Goal: Task Accomplishment & Management: Manage account settings

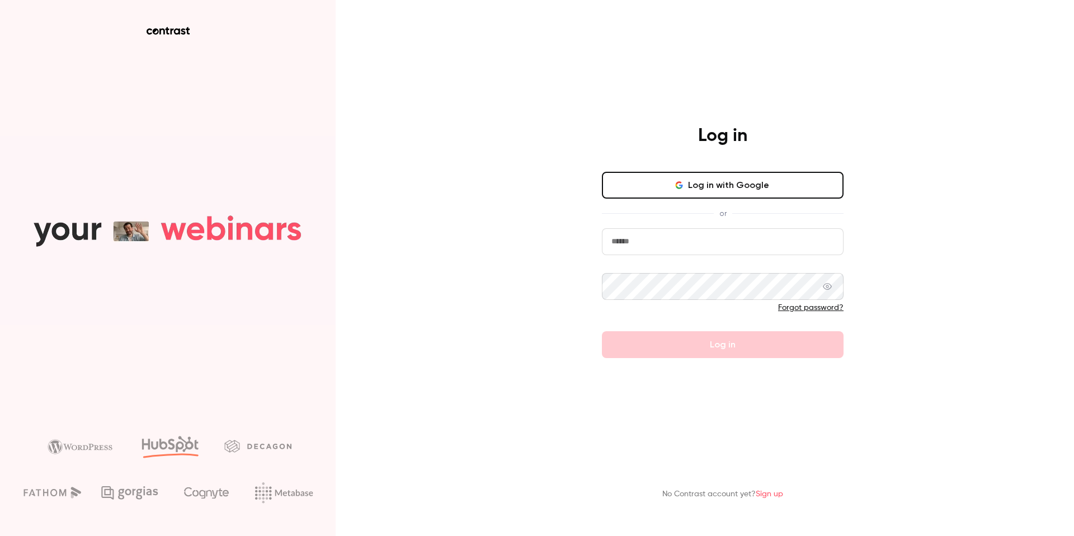
click at [760, 178] on button "Log in with Google" at bounding box center [723, 185] width 242 height 27
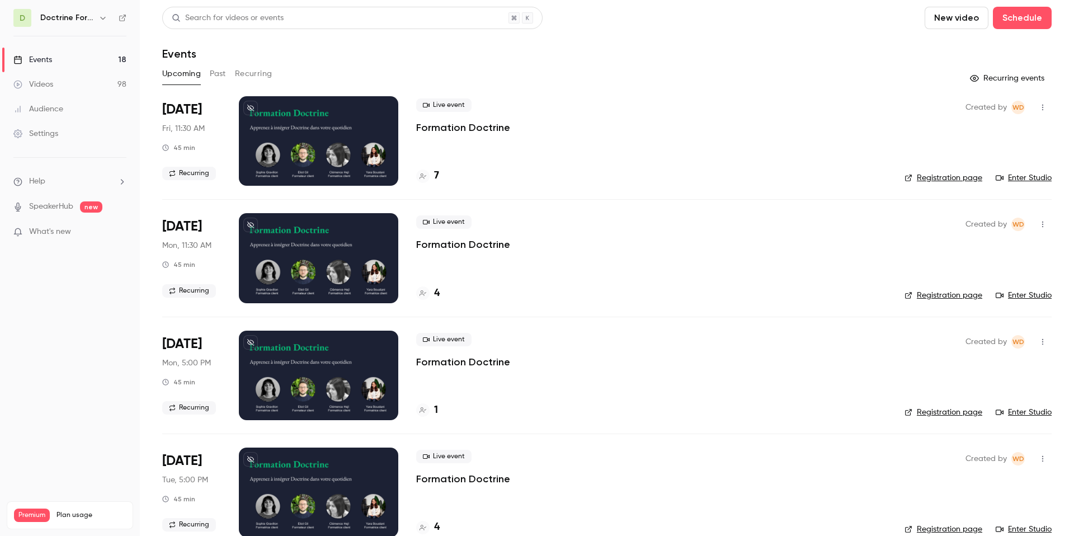
click at [98, 19] on icon "button" at bounding box center [102, 17] width 9 height 9
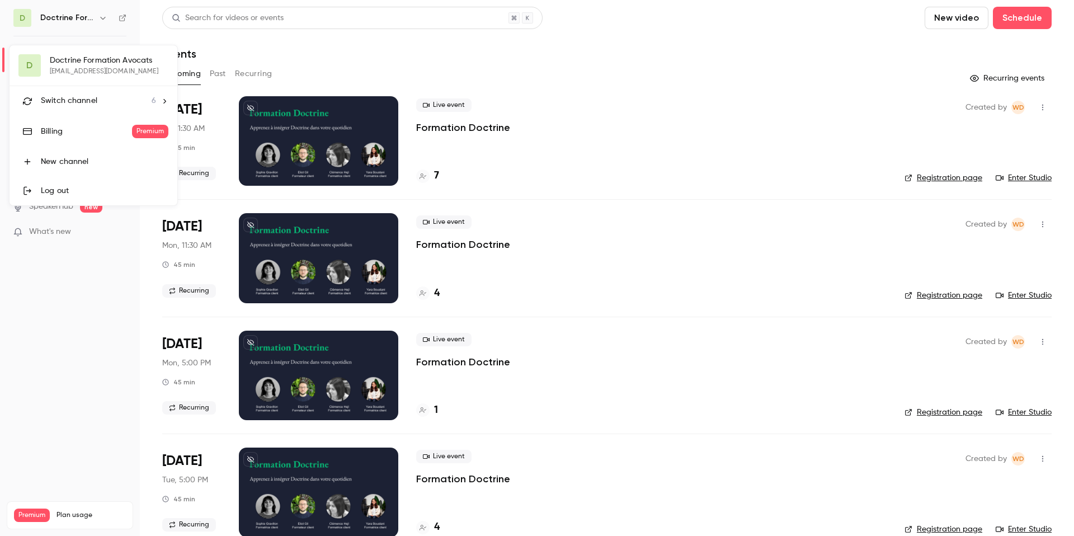
click at [98, 21] on div at bounding box center [537, 268] width 1074 height 536
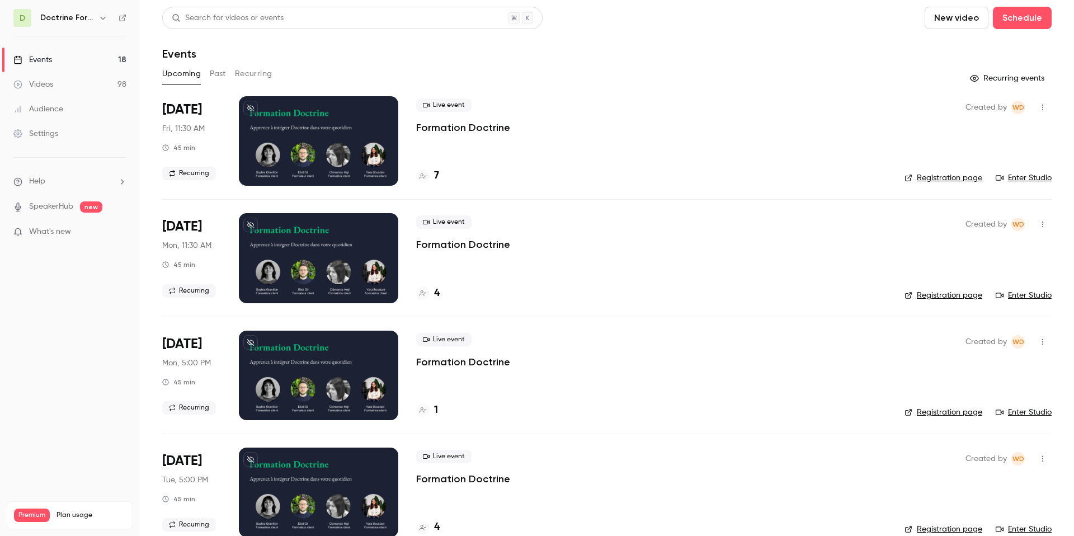
click at [100, 18] on icon "button" at bounding box center [102, 17] width 9 height 9
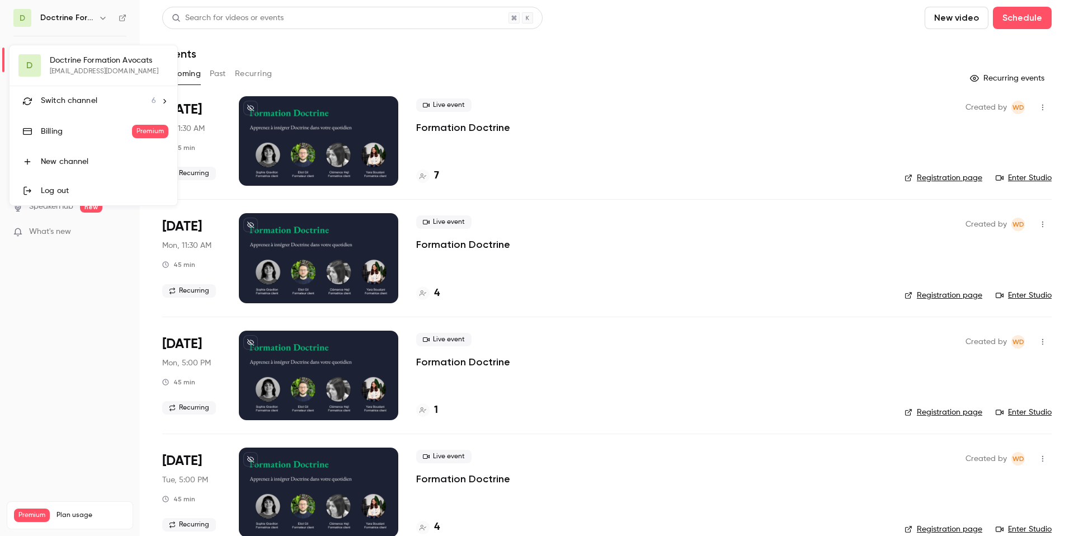
click at [106, 94] on li "Switch channel 6" at bounding box center [94, 101] width 168 height 30
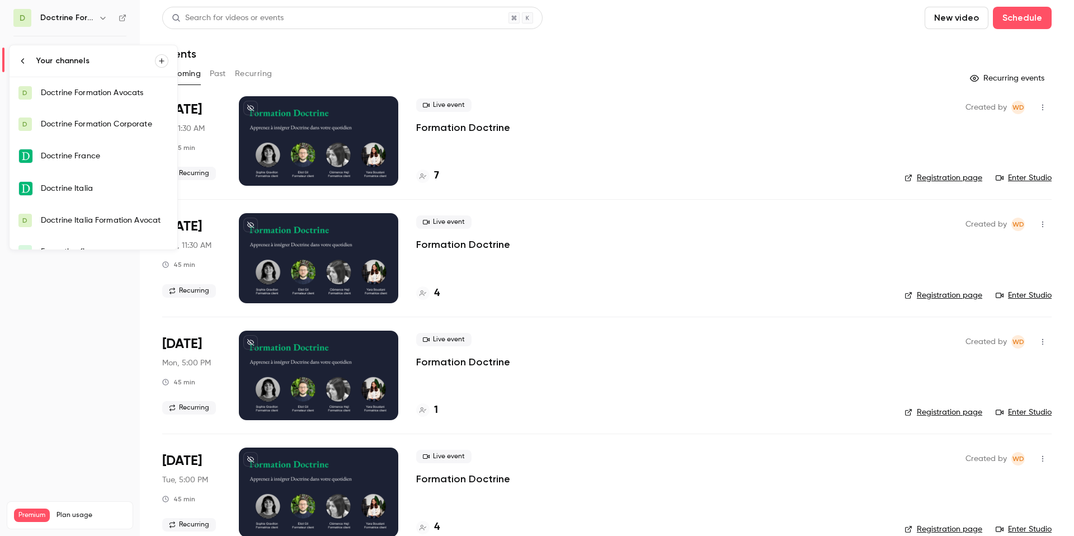
click at [98, 128] on div "Doctrine Formation Corporate" at bounding box center [104, 124] width 127 height 11
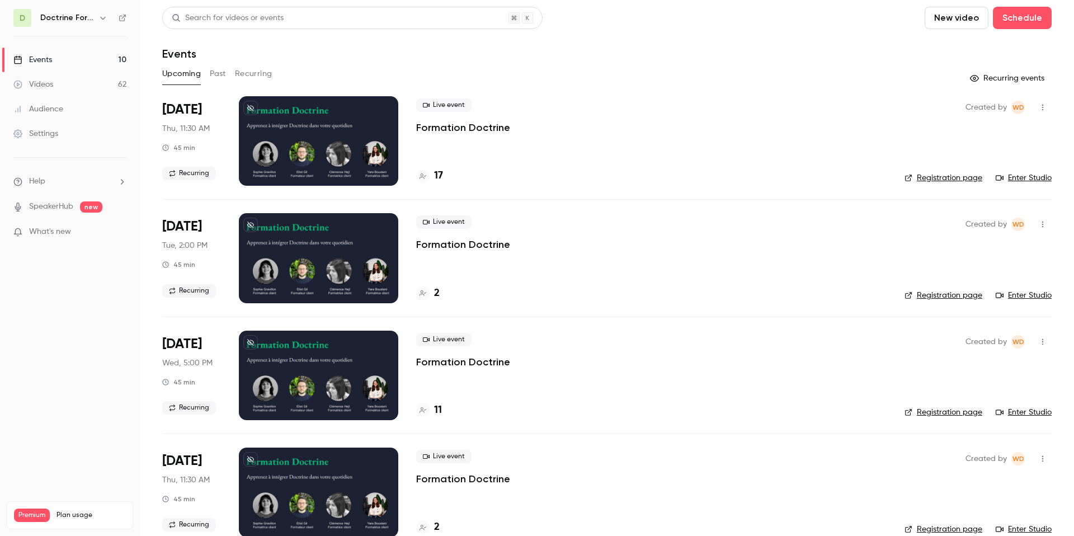
click at [101, 15] on icon "button" at bounding box center [102, 17] width 9 height 9
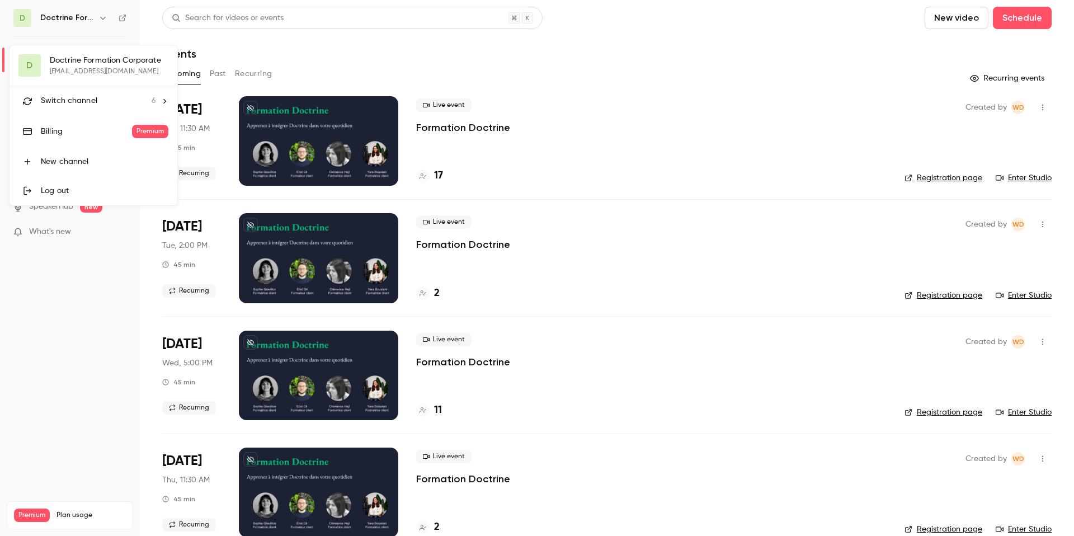
click at [164, 98] on icon at bounding box center [164, 101] width 8 height 8
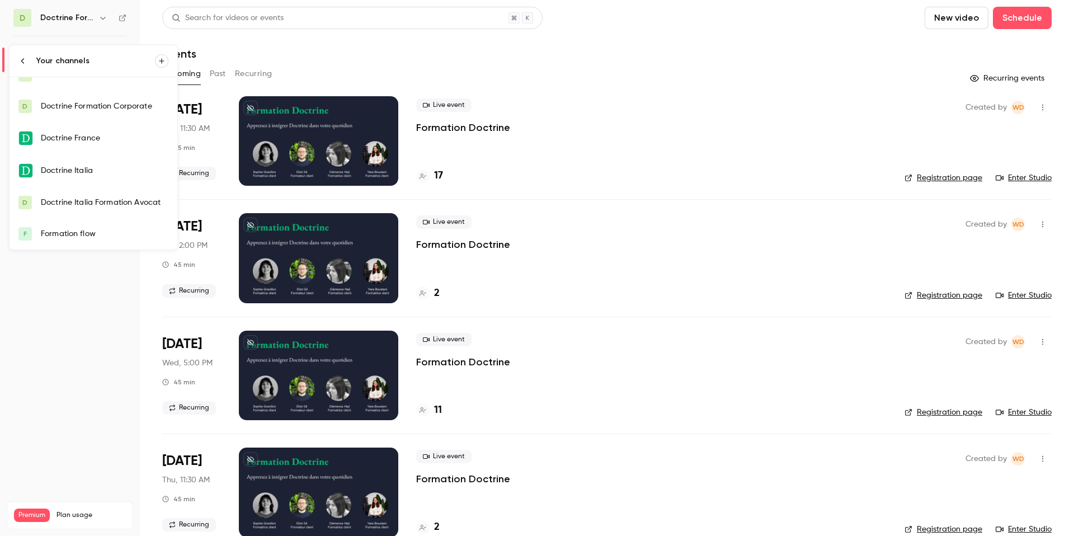
scroll to position [17, 0]
click at [82, 202] on div "Doctrine Italia Formation Avocat" at bounding box center [104, 202] width 127 height 11
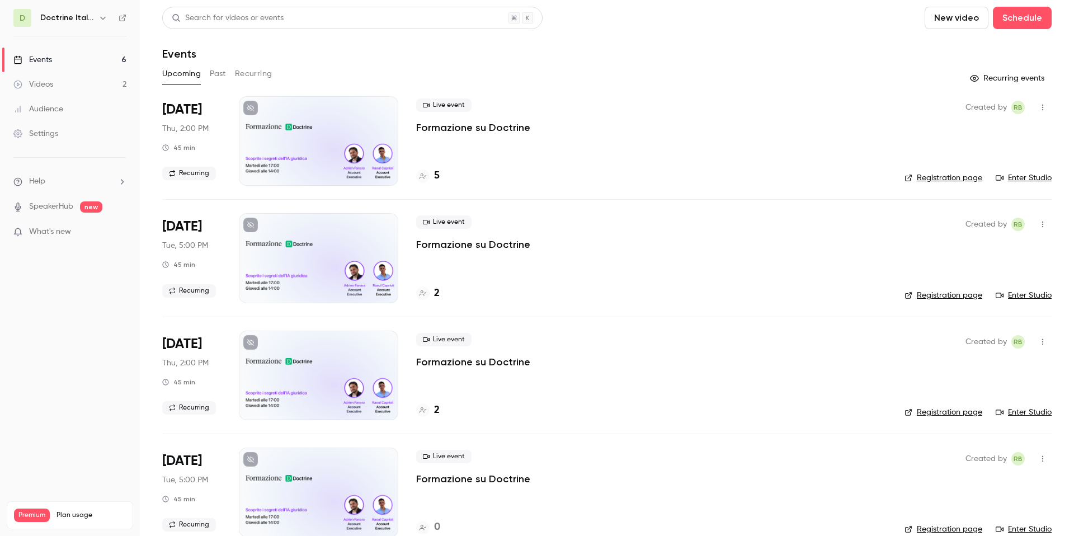
click at [45, 137] on div "Settings" at bounding box center [35, 133] width 45 height 11
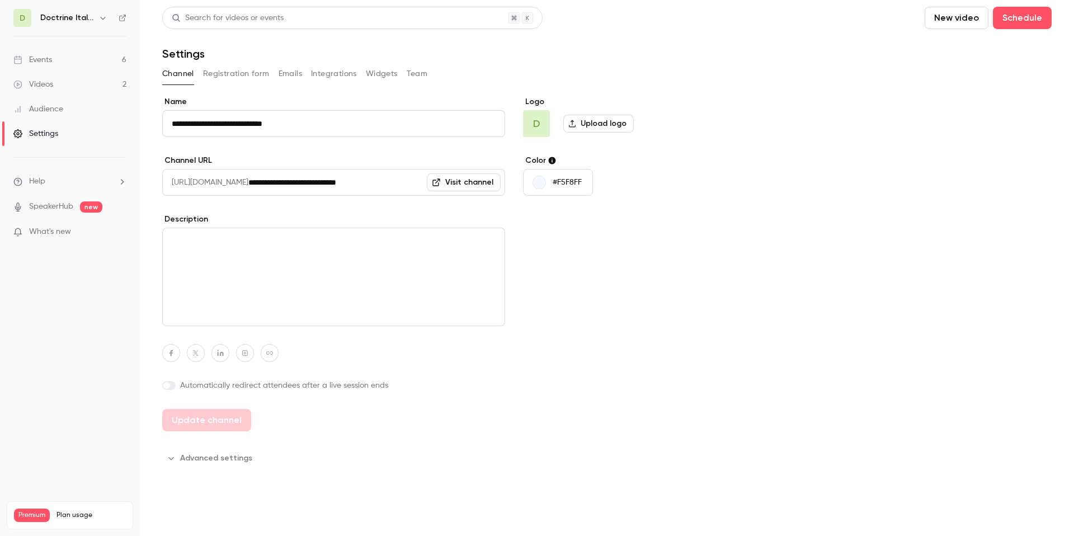
click at [39, 62] on div "Events" at bounding box center [32, 59] width 39 height 11
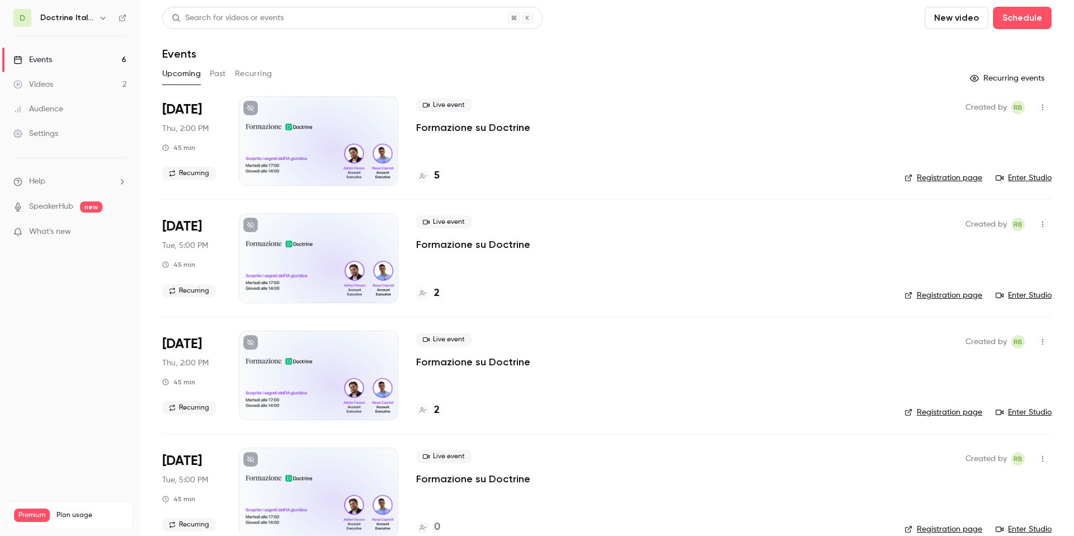
click at [259, 69] on button "Recurring" at bounding box center [253, 74] width 37 height 18
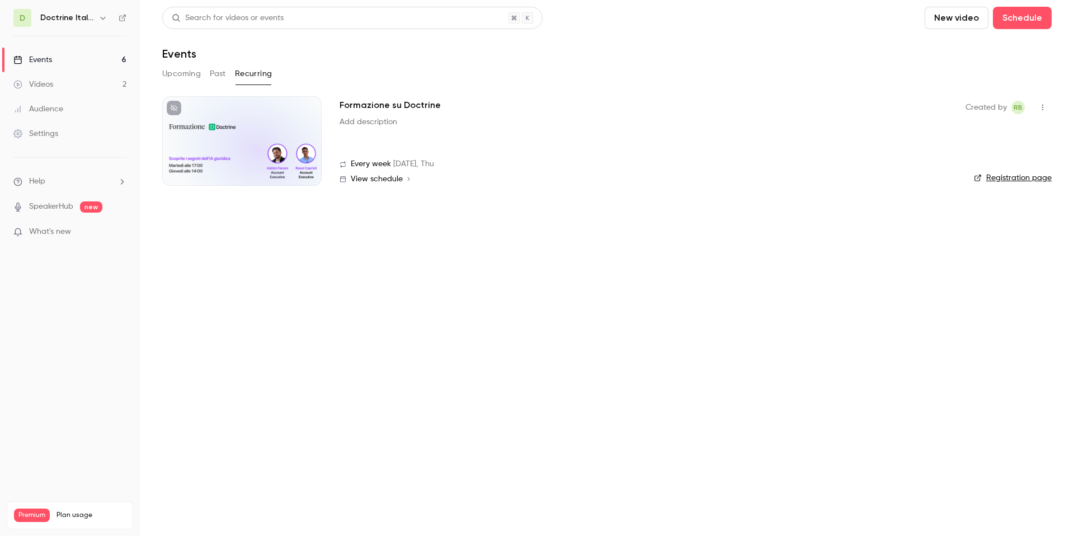
click at [283, 130] on div at bounding box center [241, 140] width 159 height 89
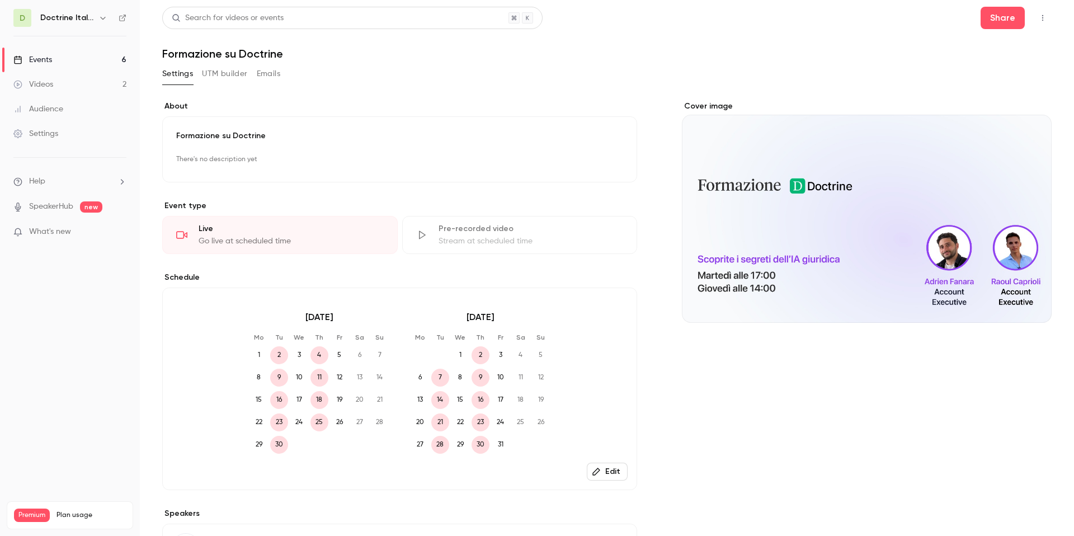
scroll to position [206, 0]
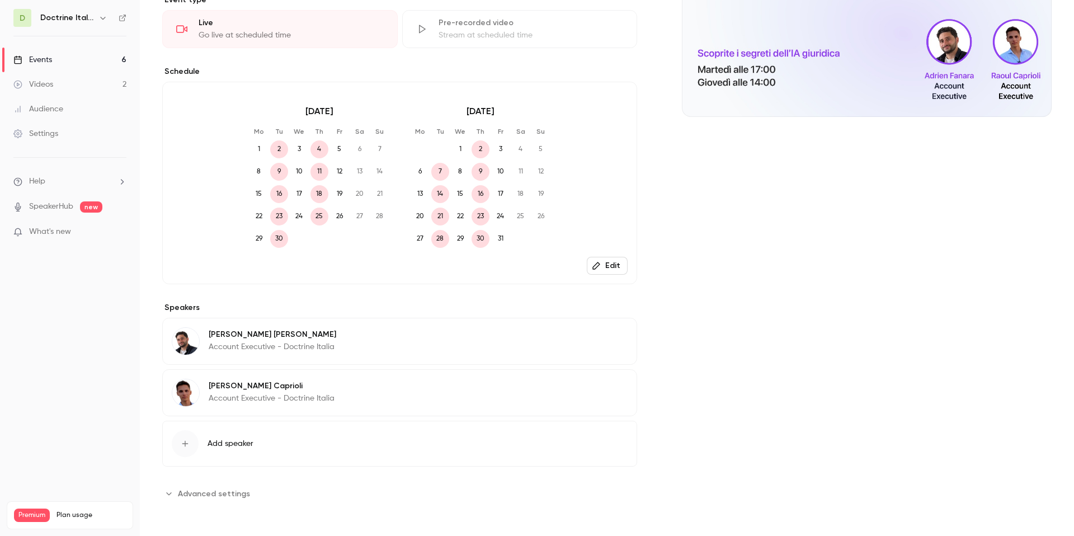
click at [219, 489] on span "Advanced settings" at bounding box center [214, 494] width 72 height 12
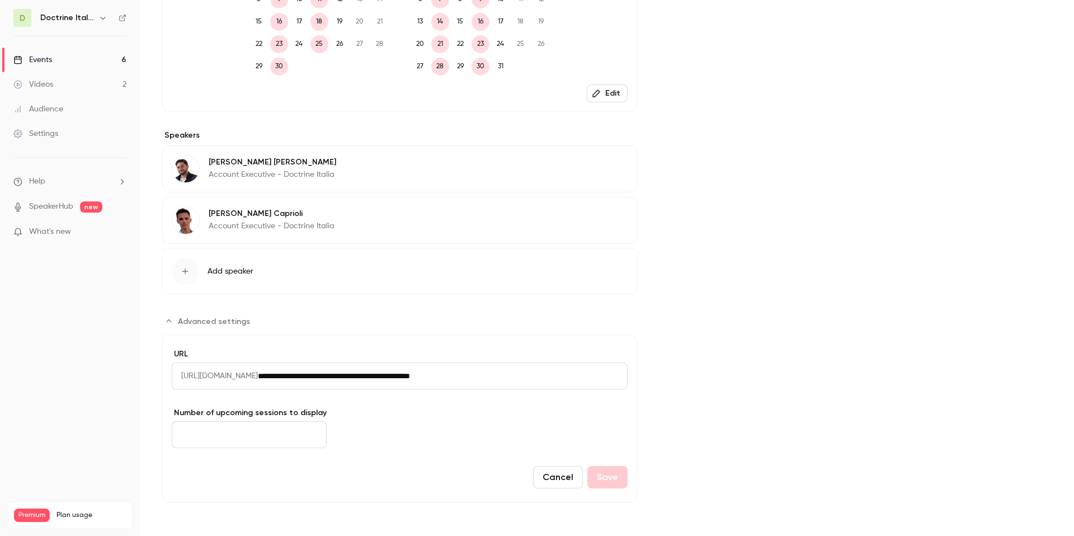
click at [101, 18] on icon "button" at bounding box center [102, 18] width 5 height 3
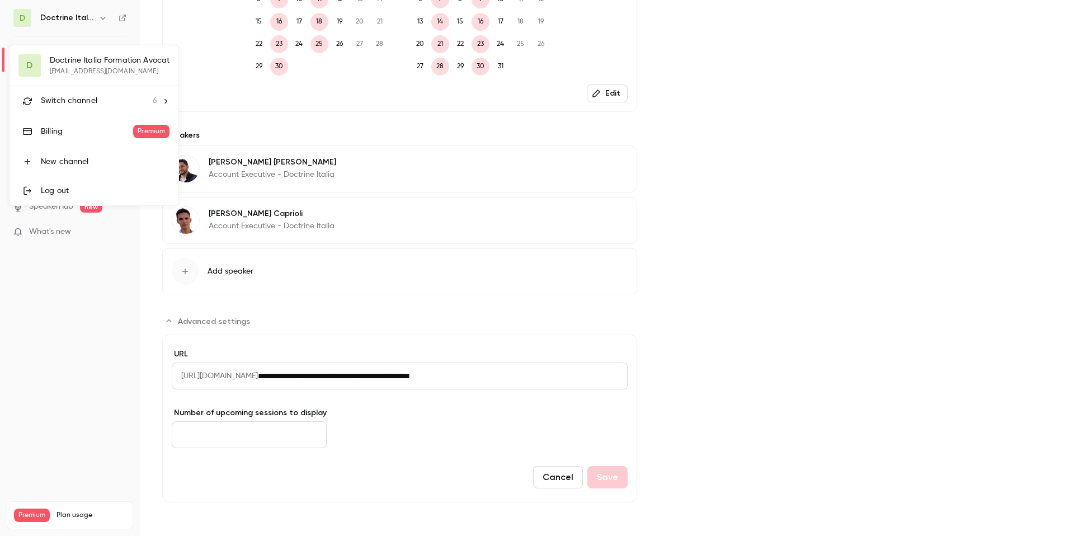
click at [82, 27] on div at bounding box center [537, 268] width 1074 height 536
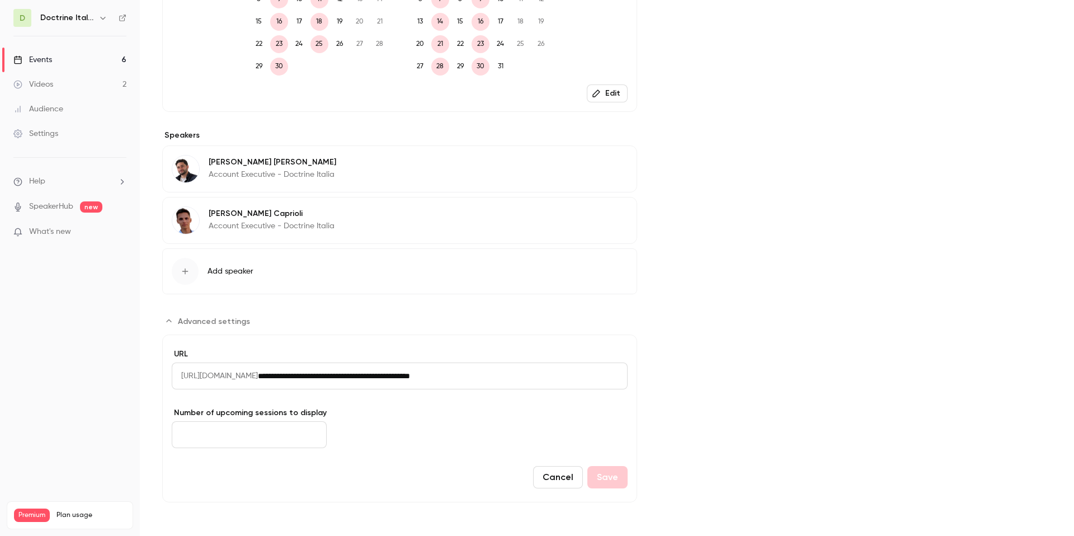
click at [103, 18] on icon "button" at bounding box center [102, 18] width 5 height 3
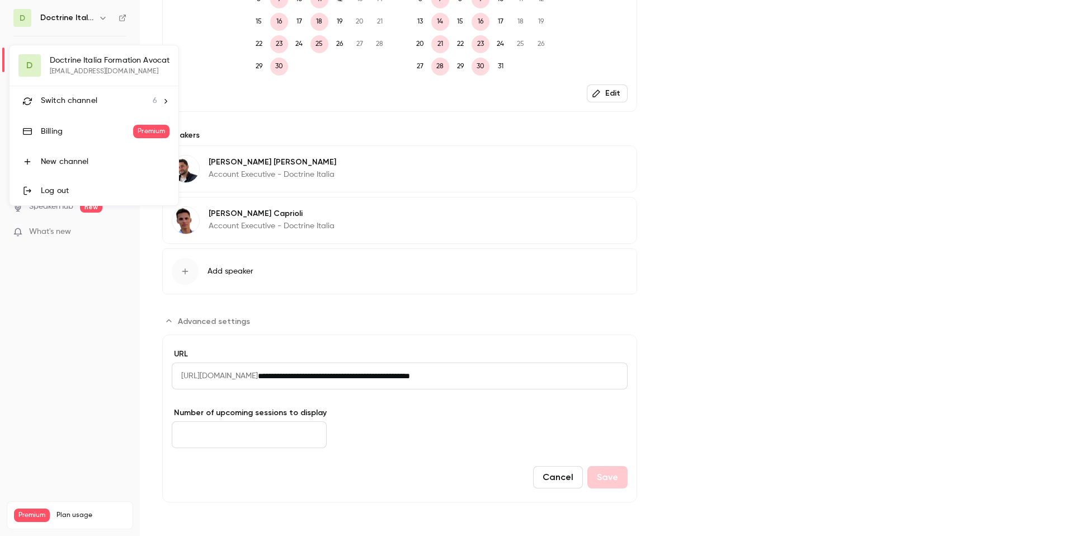
click at [83, 106] on span "Switch channel" at bounding box center [69, 101] width 56 height 12
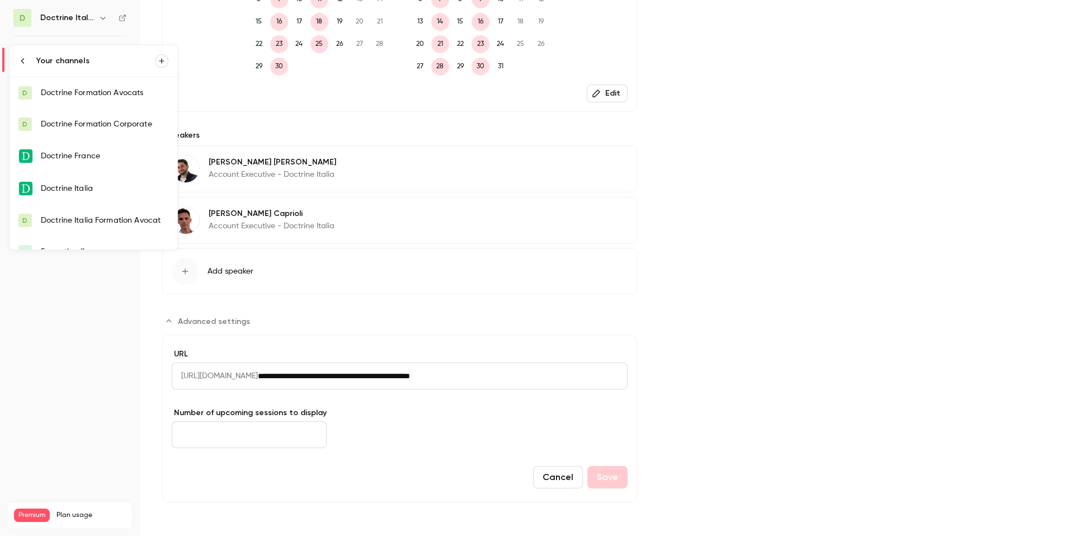
scroll to position [18, 0]
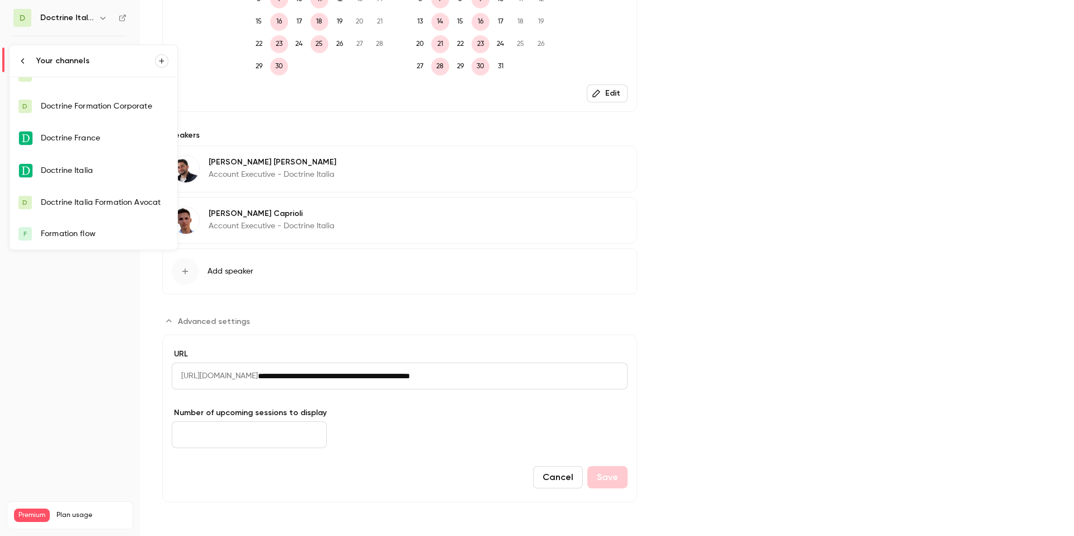
click at [70, 237] on div "Formation flow" at bounding box center [104, 233] width 127 height 11
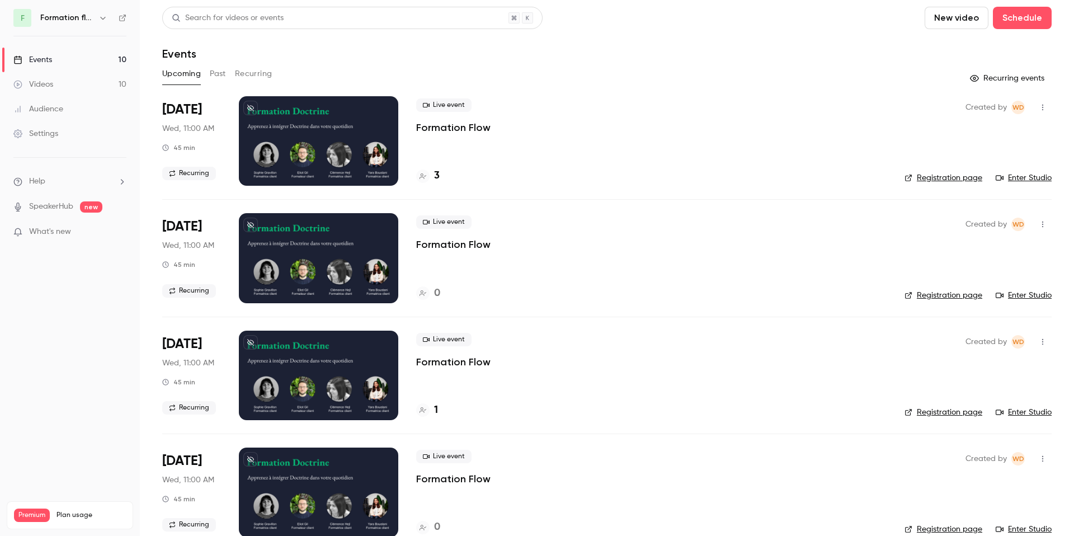
click at [47, 133] on div "Settings" at bounding box center [35, 133] width 45 height 11
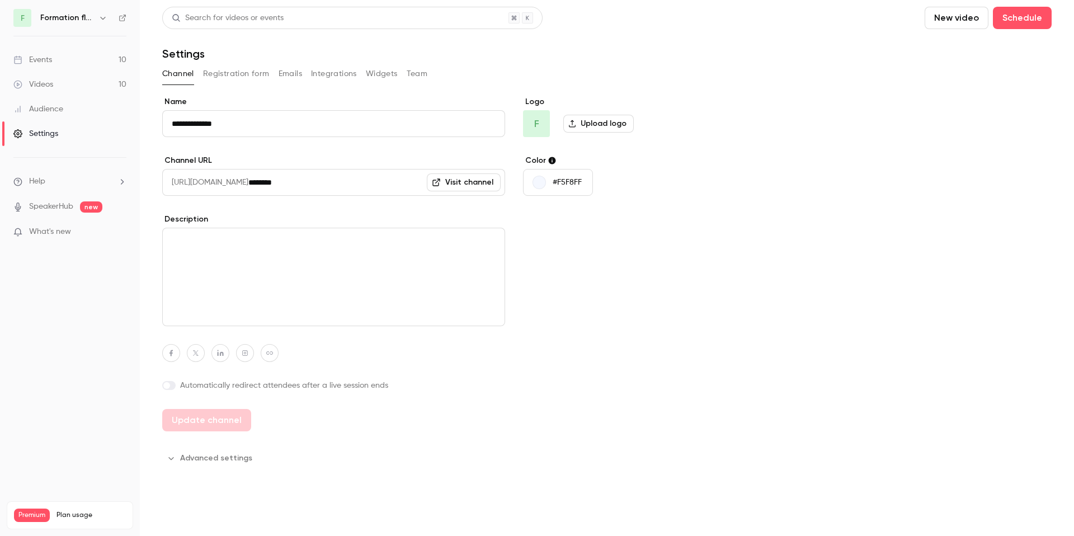
drag, startPoint x: 279, startPoint y: 184, endPoint x: 328, endPoint y: 181, distance: 49.3
click at [329, 181] on input "********" at bounding box center [376, 182] width 257 height 27
click at [55, 61] on link "Events 10" at bounding box center [70, 60] width 140 height 25
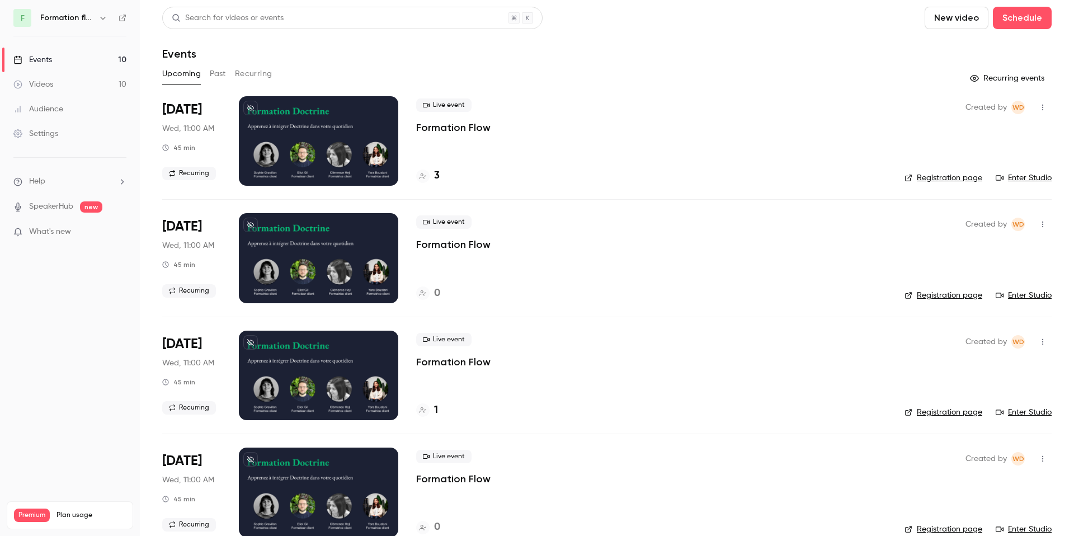
click at [275, 74] on div "Upcoming Past Recurring" at bounding box center [606, 74] width 889 height 18
click at [252, 73] on button "Recurring" at bounding box center [253, 74] width 37 height 18
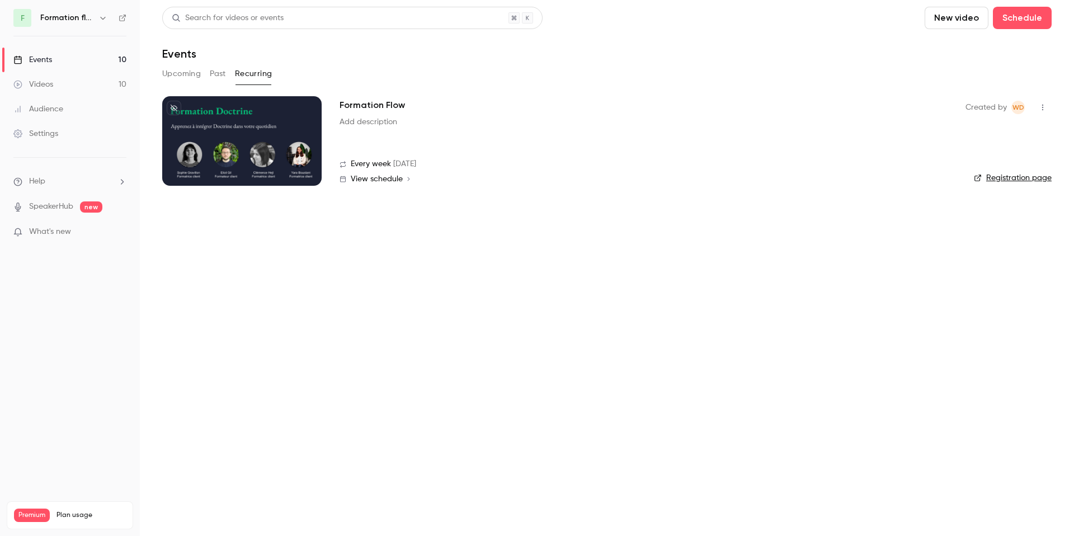
click at [274, 120] on div at bounding box center [241, 140] width 159 height 89
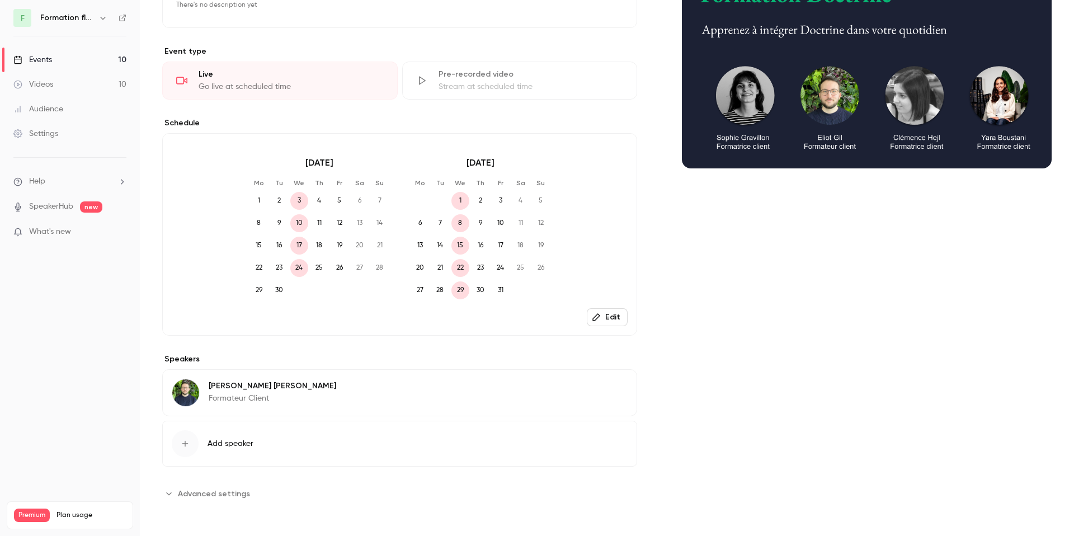
scroll to position [150, 0]
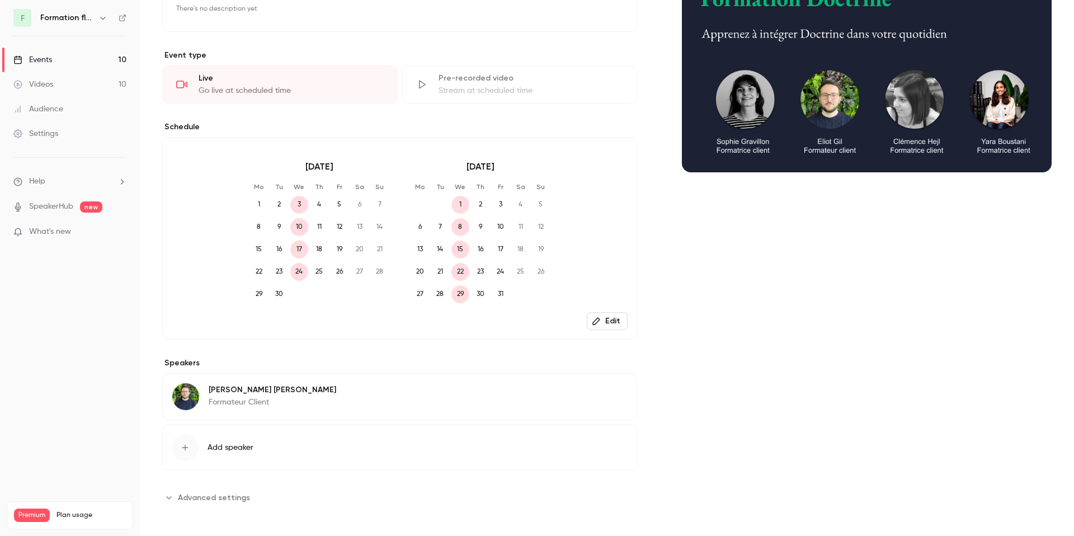
click at [236, 495] on span "Advanced settings" at bounding box center [214, 498] width 72 height 12
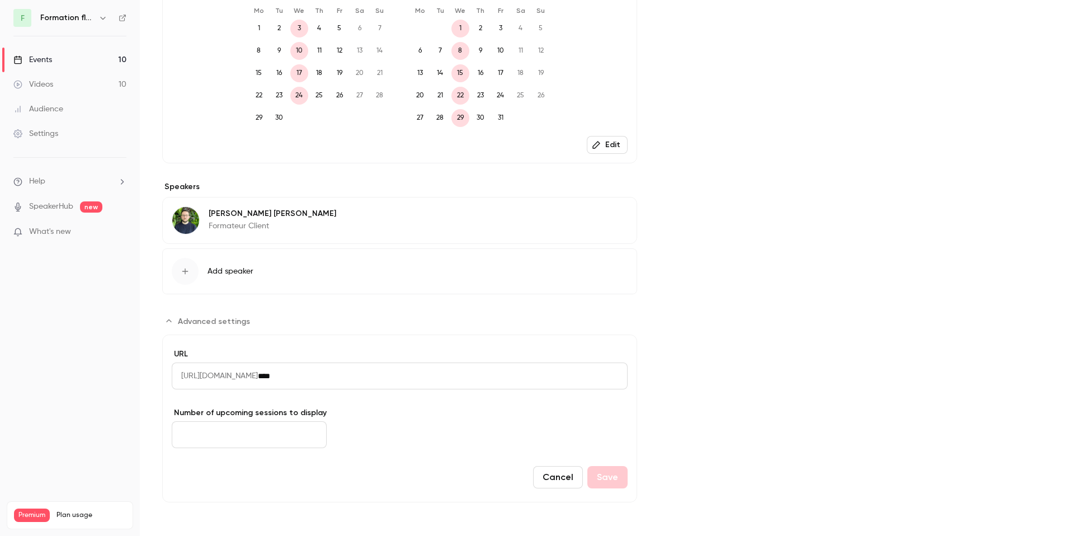
click at [333, 376] on input "****" at bounding box center [443, 375] width 370 height 27
click at [443, 336] on form "URL https://watch.getcontrast.io/sessions/ **** Number of upcoming sessions to …" at bounding box center [399, 418] width 475 height 168
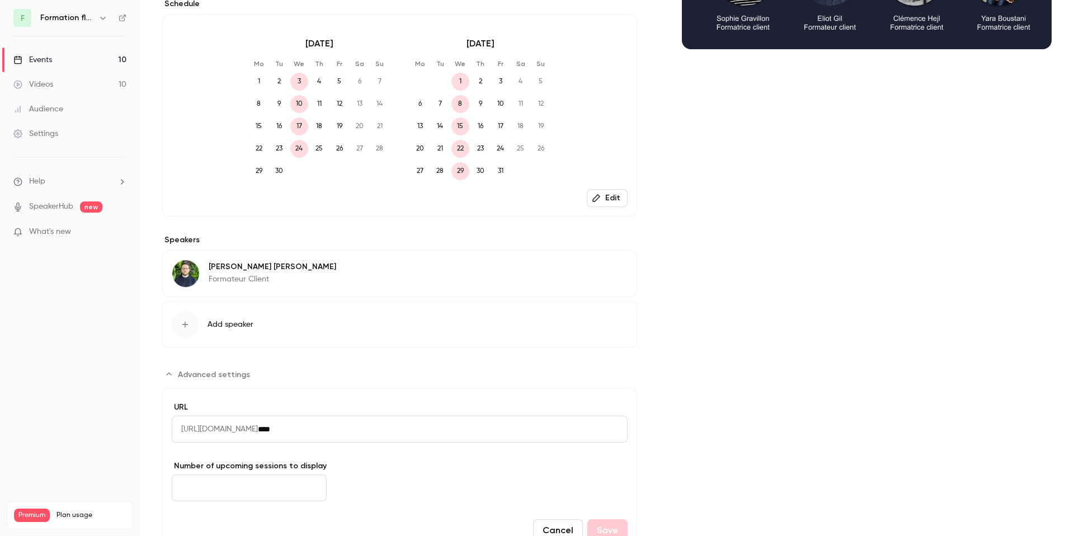
scroll to position [275, 0]
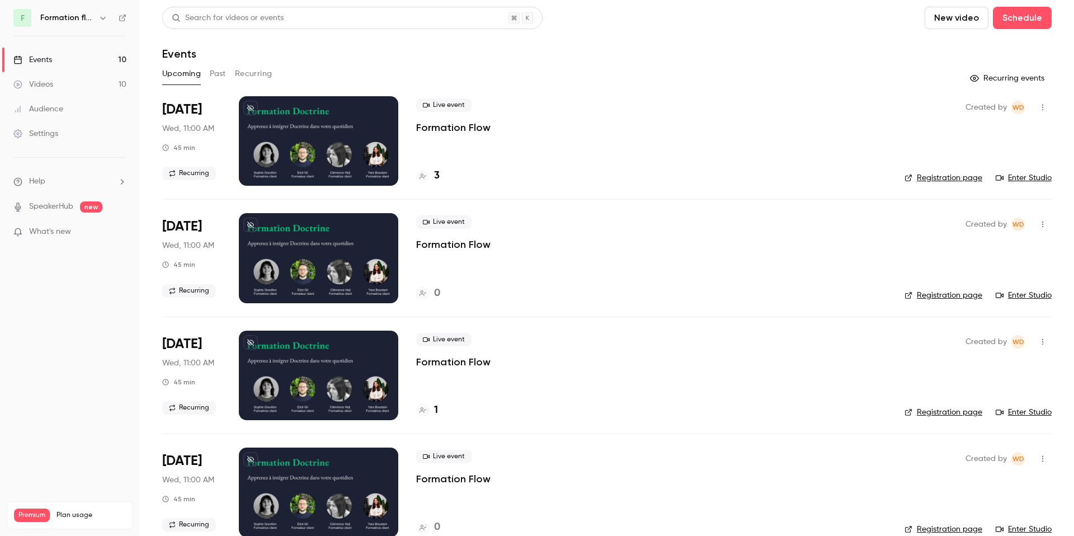
click at [55, 137] on div "Settings" at bounding box center [35, 133] width 45 height 11
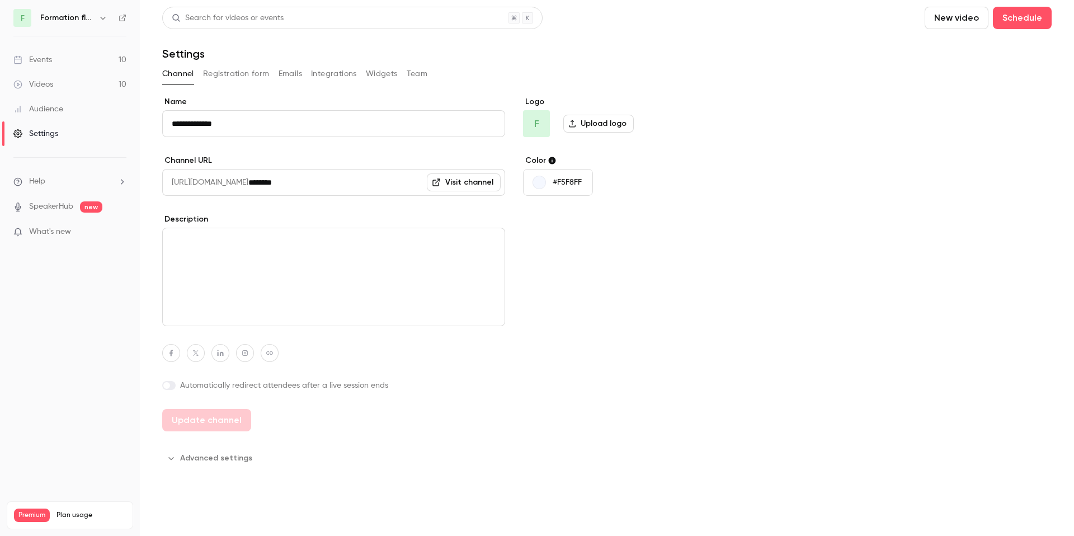
click at [101, 16] on icon "button" at bounding box center [102, 17] width 9 height 9
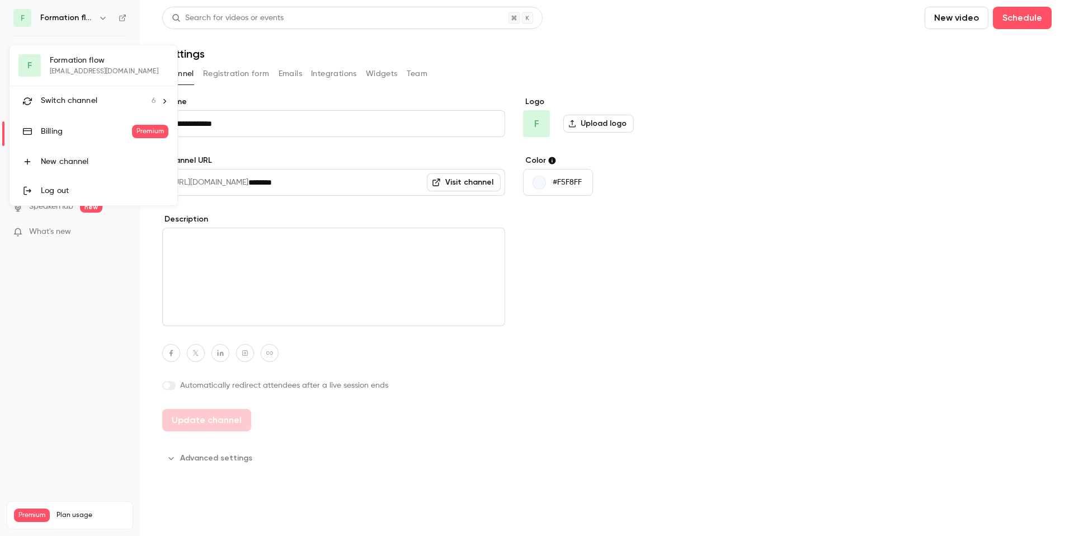
click at [73, 443] on div at bounding box center [537, 268] width 1074 height 536
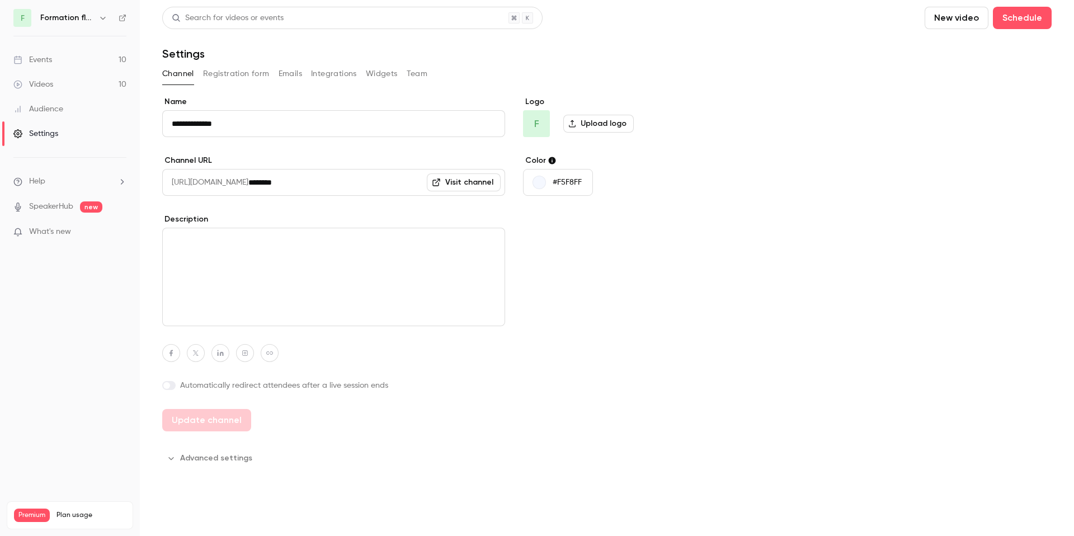
click at [38, 231] on span "What's new" at bounding box center [50, 232] width 42 height 12
click at [886, 210] on div at bounding box center [537, 268] width 1074 height 536
click at [46, 144] on link "Settings" at bounding box center [70, 133] width 140 height 25
click at [61, 20] on h6 "Formation flow" at bounding box center [67, 17] width 54 height 11
click at [121, 18] on icon at bounding box center [123, 18] width 8 height 8
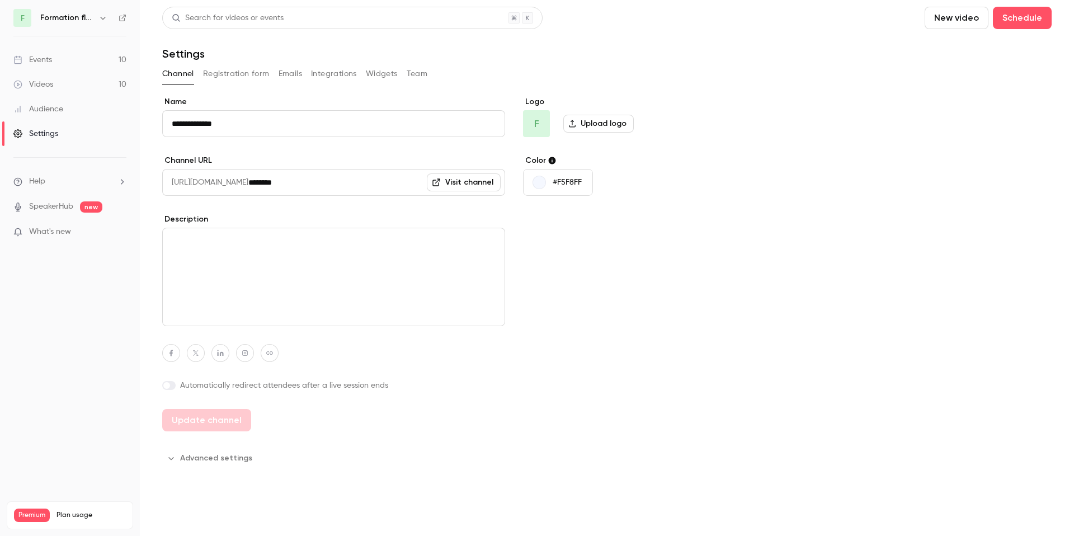
click at [75, 23] on div "F Formation flow" at bounding box center [69, 18] width 113 height 18
click at [97, 13] on button "button" at bounding box center [102, 17] width 13 height 13
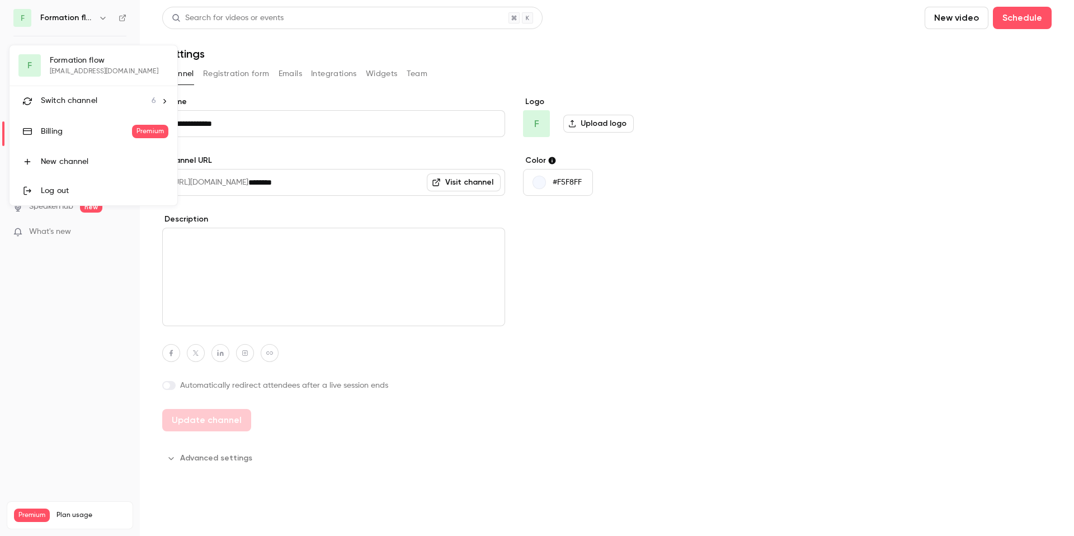
click at [168, 103] on li "Switch channel 6" at bounding box center [94, 101] width 168 height 30
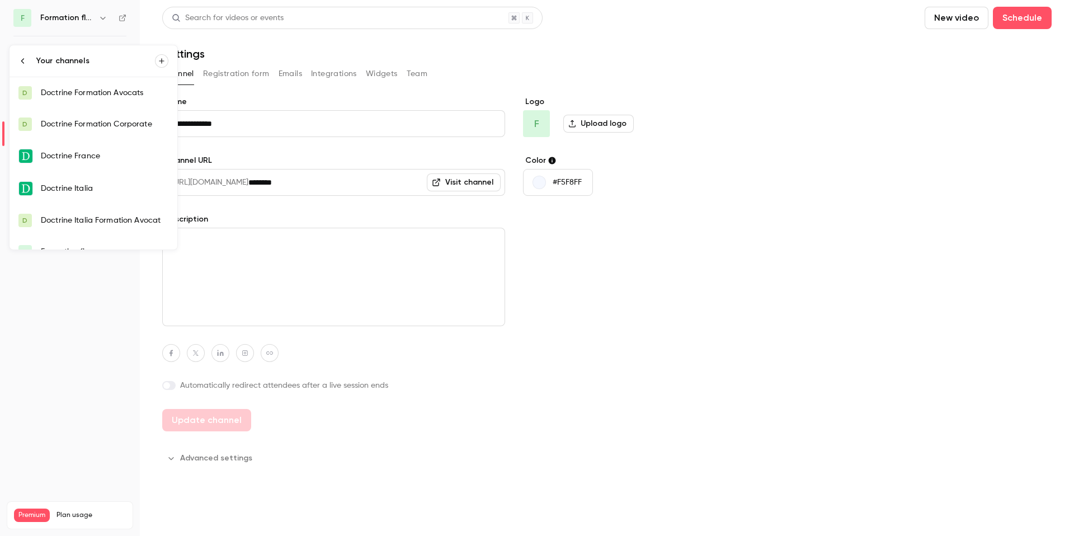
click at [22, 61] on icon at bounding box center [22, 60] width 9 height 9
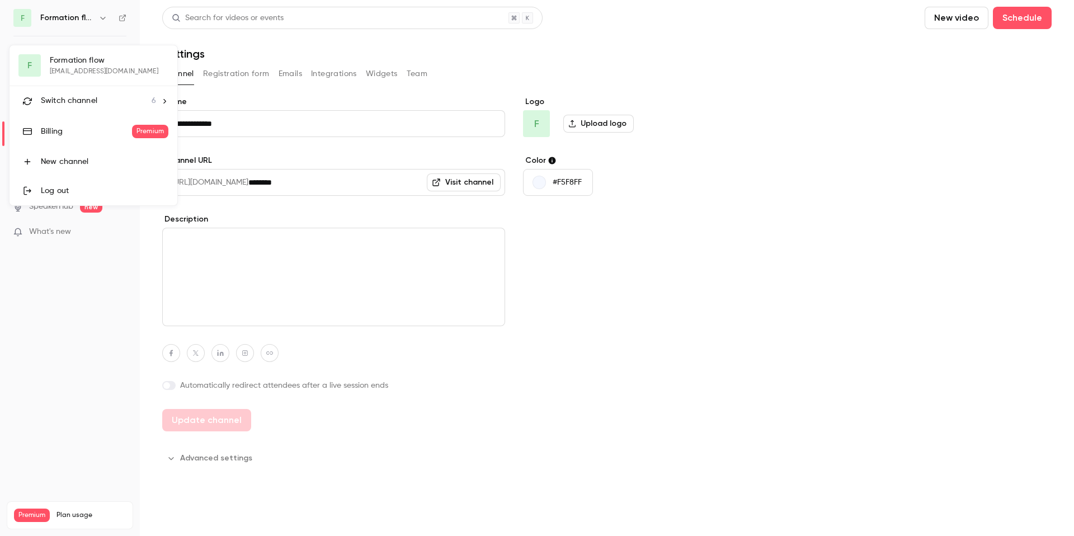
click at [70, 65] on div "F Formation flow [EMAIL_ADDRESS][DOMAIN_NAME] Switch channel 6 Billing Premium …" at bounding box center [94, 125] width 168 height 160
click at [100, 20] on div at bounding box center [537, 268] width 1074 height 536
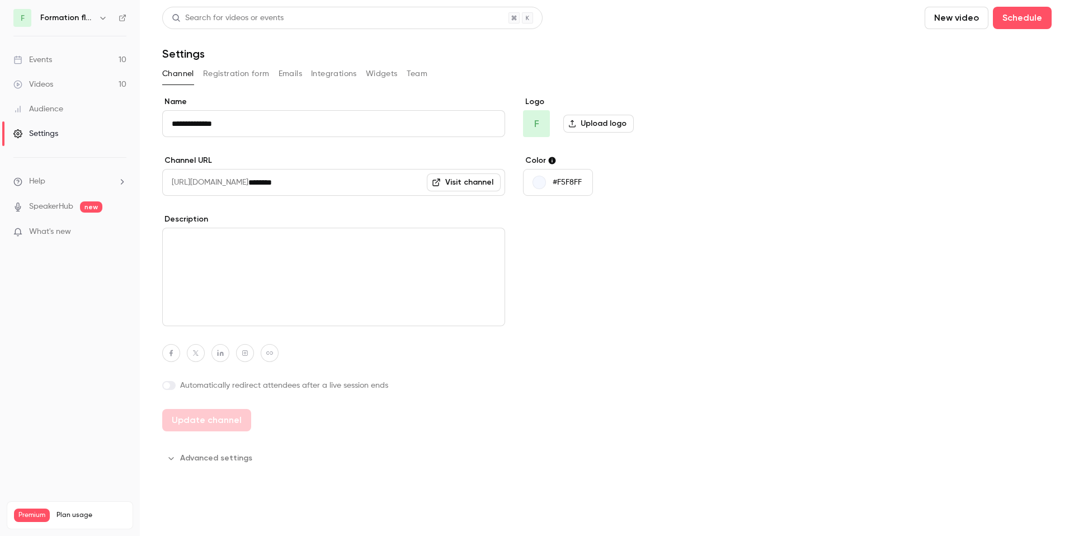
click at [103, 19] on icon "button" at bounding box center [102, 18] width 5 height 3
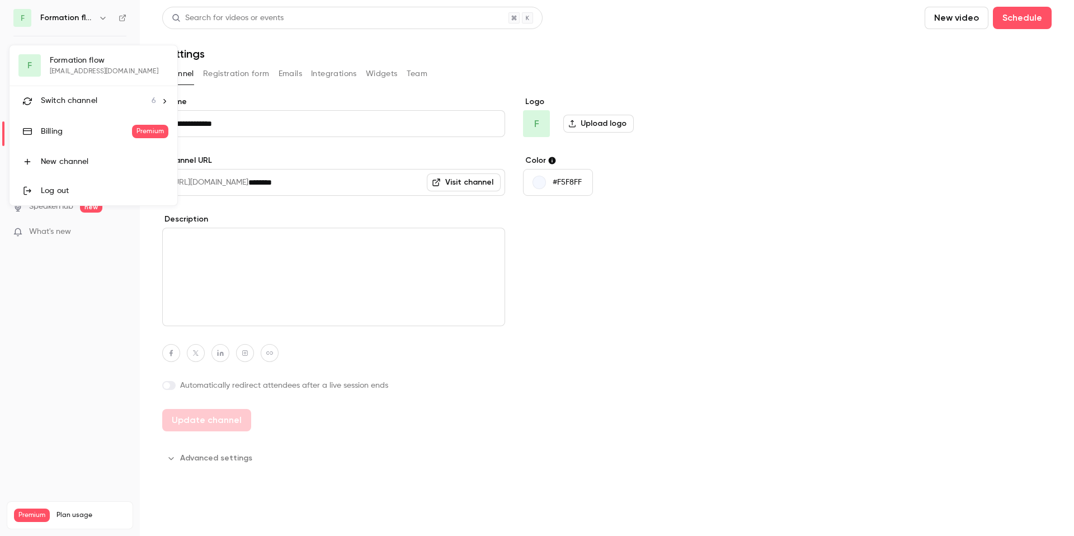
click at [79, 104] on span "Switch channel" at bounding box center [69, 101] width 56 height 12
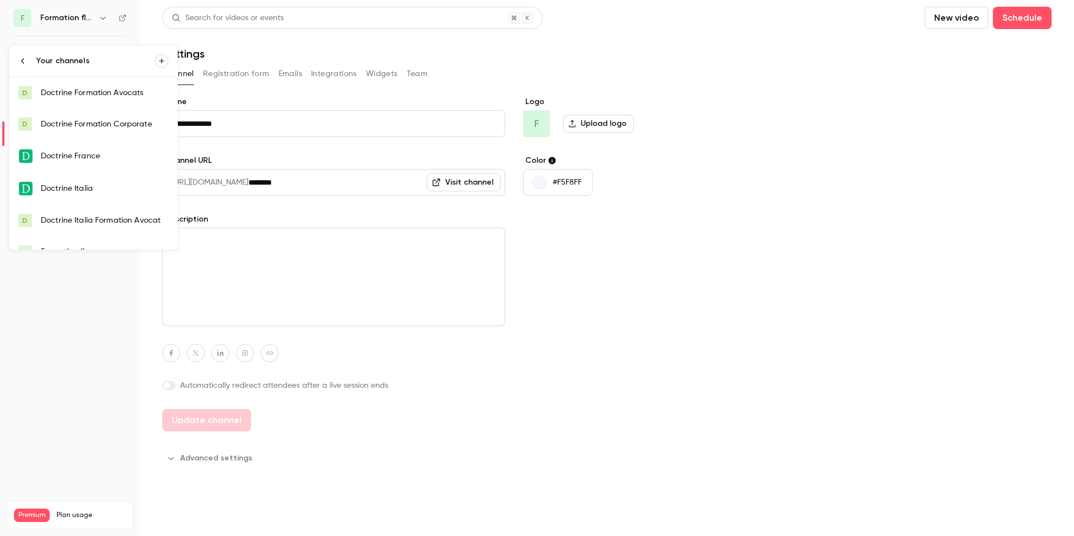
click at [77, 161] on div "Doctrine France" at bounding box center [104, 155] width 127 height 11
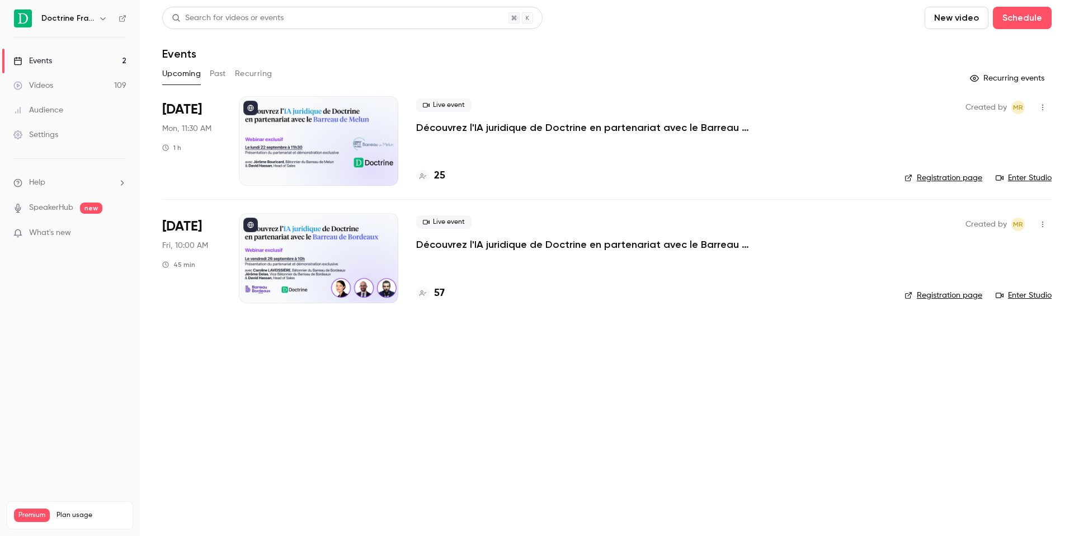
click at [46, 136] on div "Settings" at bounding box center [35, 134] width 45 height 11
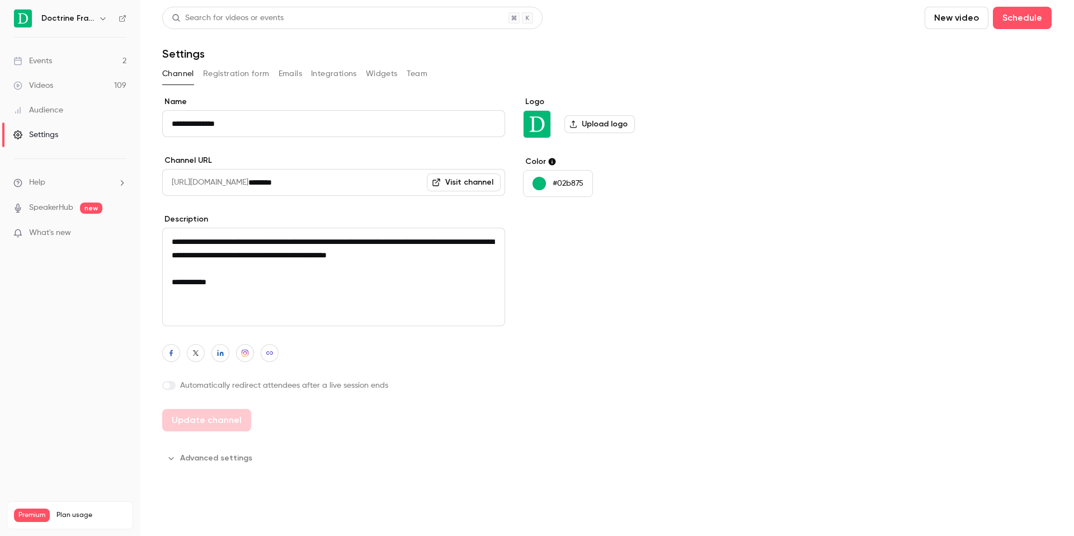
click at [334, 73] on button "Integrations" at bounding box center [334, 74] width 46 height 18
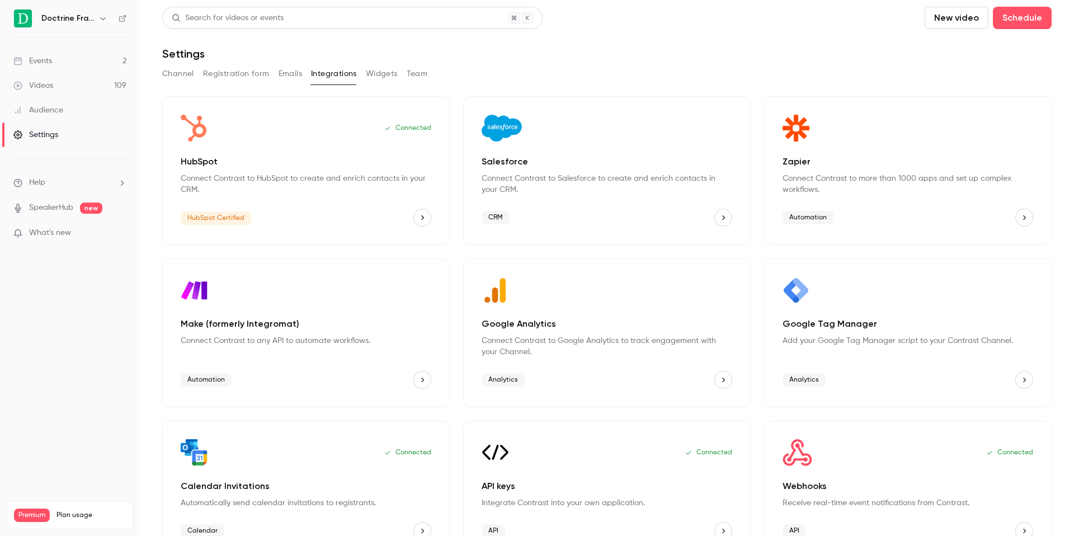
click at [48, 60] on div "Events" at bounding box center [32, 60] width 39 height 11
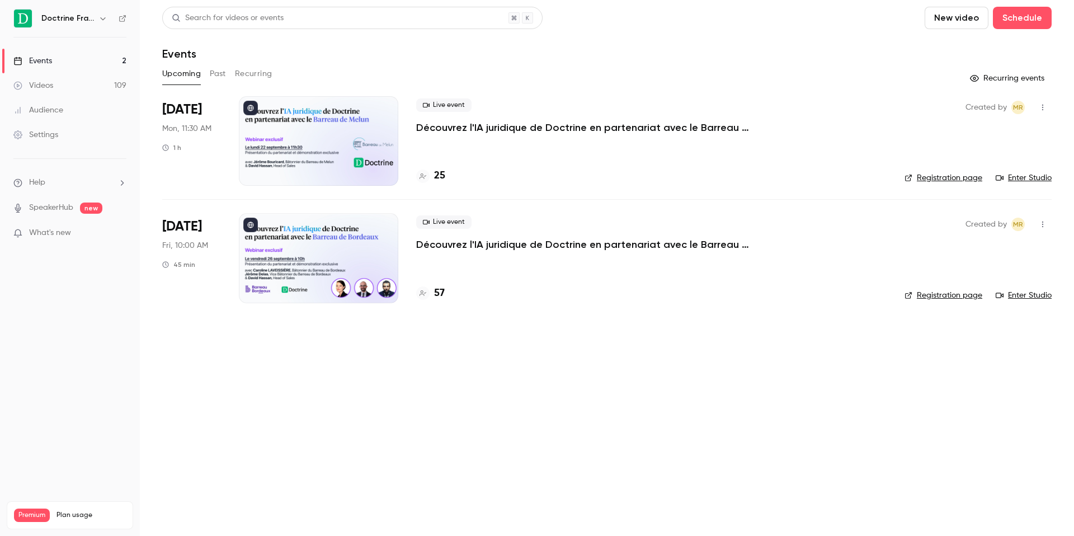
click at [49, 59] on div "Events" at bounding box center [32, 60] width 39 height 11
click at [102, 18] on icon "button" at bounding box center [102, 18] width 9 height 9
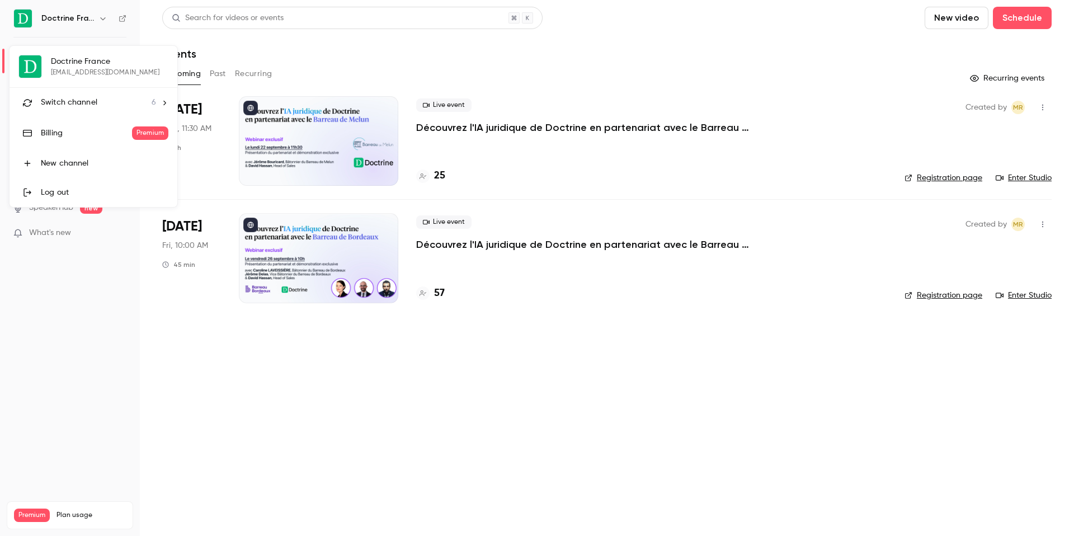
click at [87, 97] on span "Switch channel" at bounding box center [69, 103] width 56 height 12
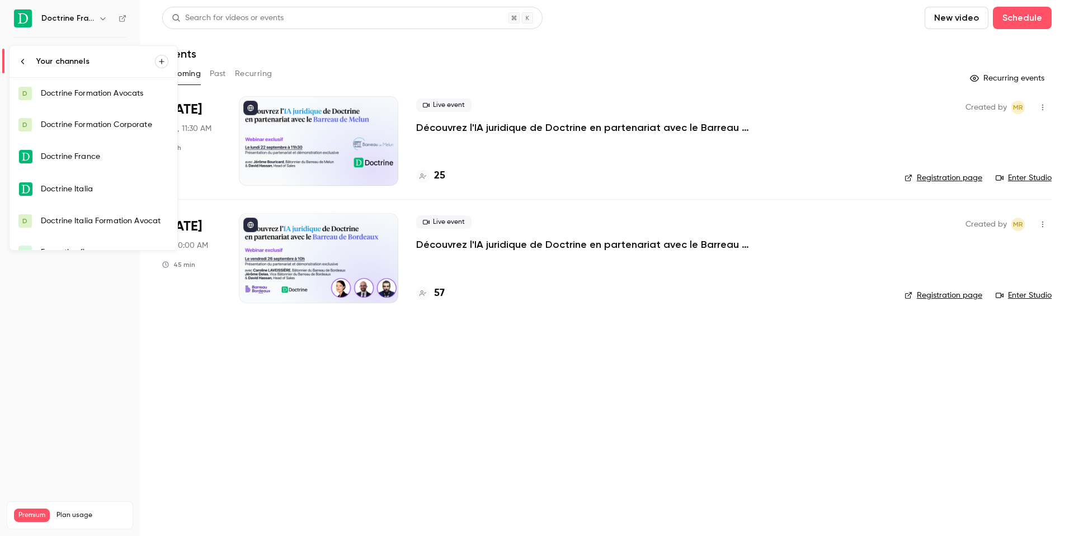
click at [95, 127] on div "Doctrine Formation Corporate" at bounding box center [104, 124] width 127 height 11
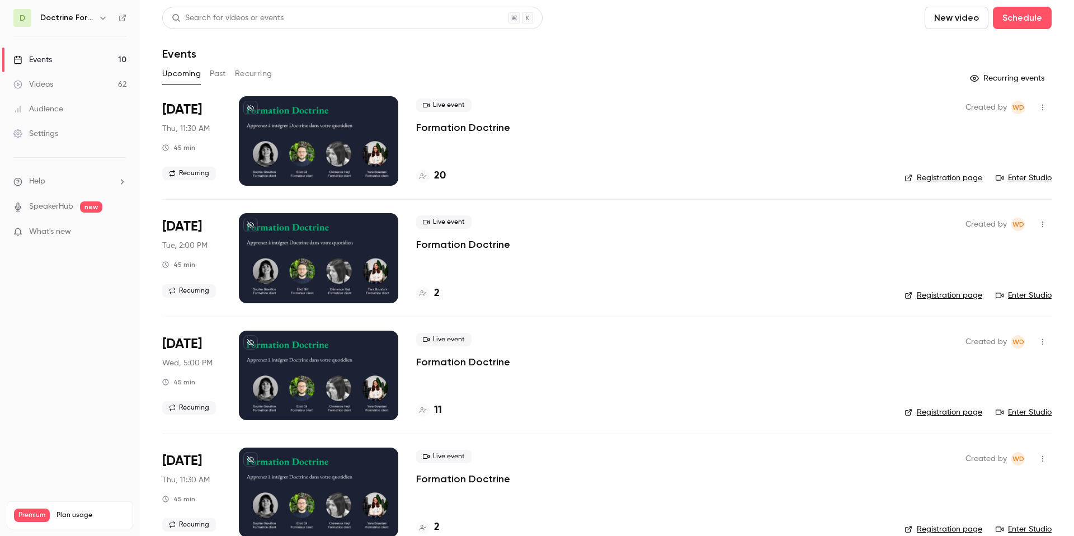
click at [53, 133] on div "Settings" at bounding box center [35, 133] width 45 height 11
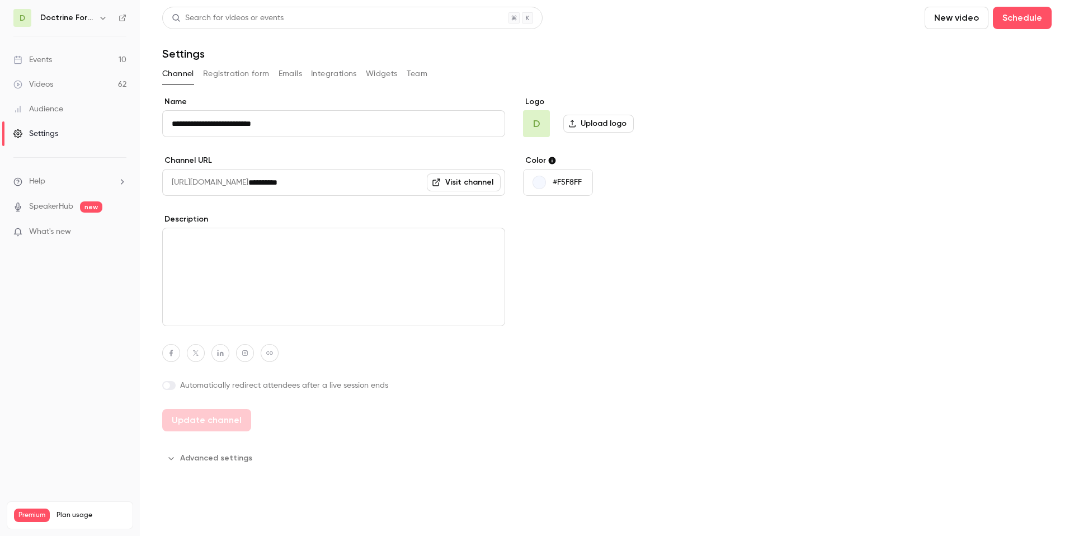
click at [248, 70] on button "Registration form" at bounding box center [236, 74] width 67 height 18
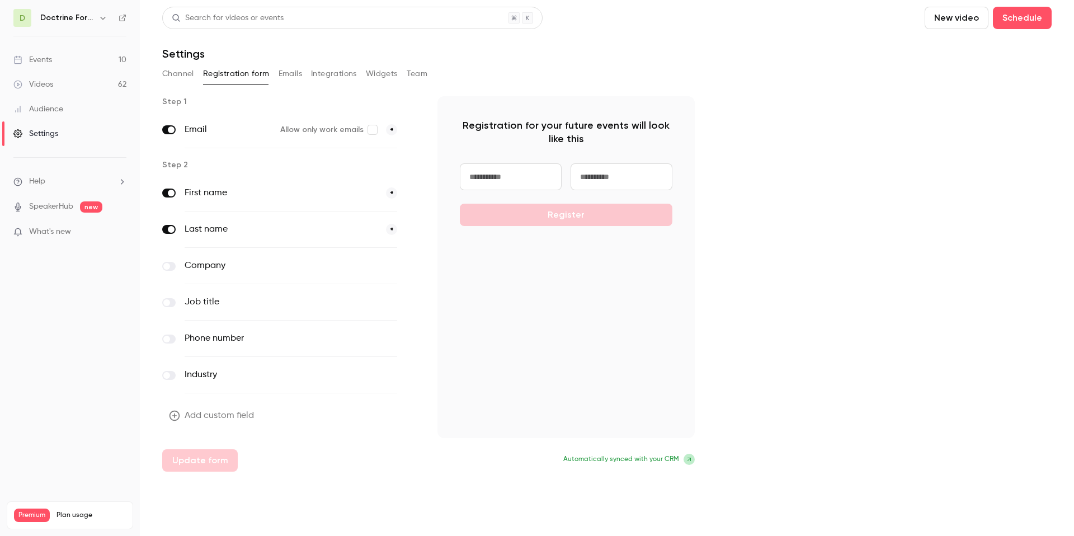
click at [285, 71] on button "Emails" at bounding box center [289, 74] width 23 height 18
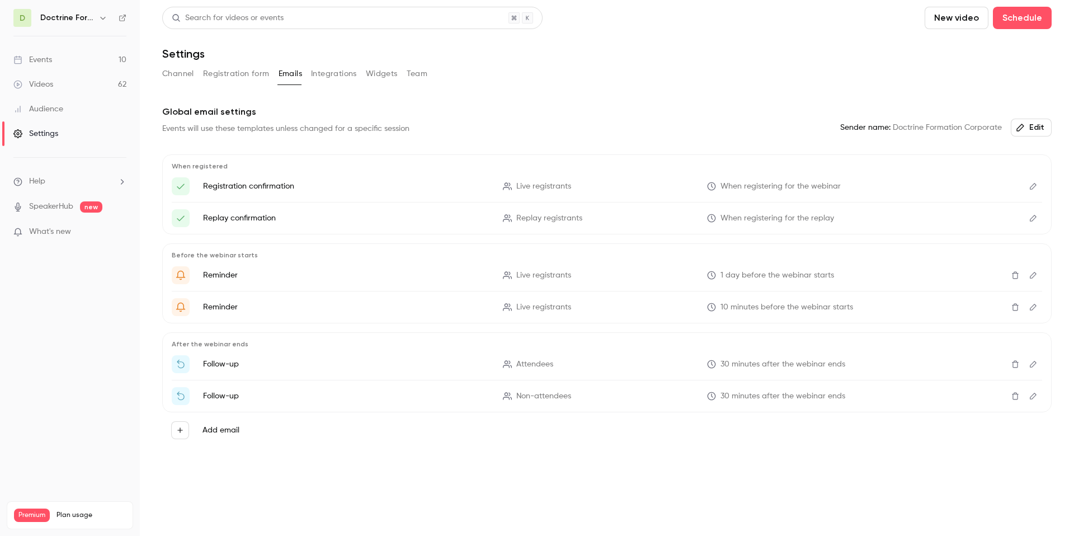
click at [242, 75] on button "Registration form" at bounding box center [236, 74] width 67 height 18
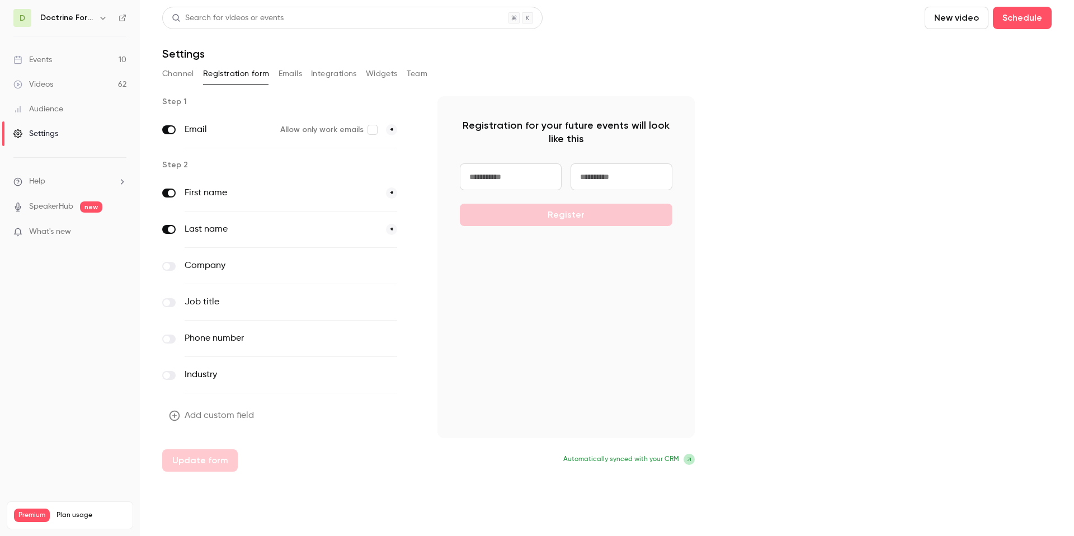
click at [190, 74] on button "Channel" at bounding box center [178, 74] width 32 height 18
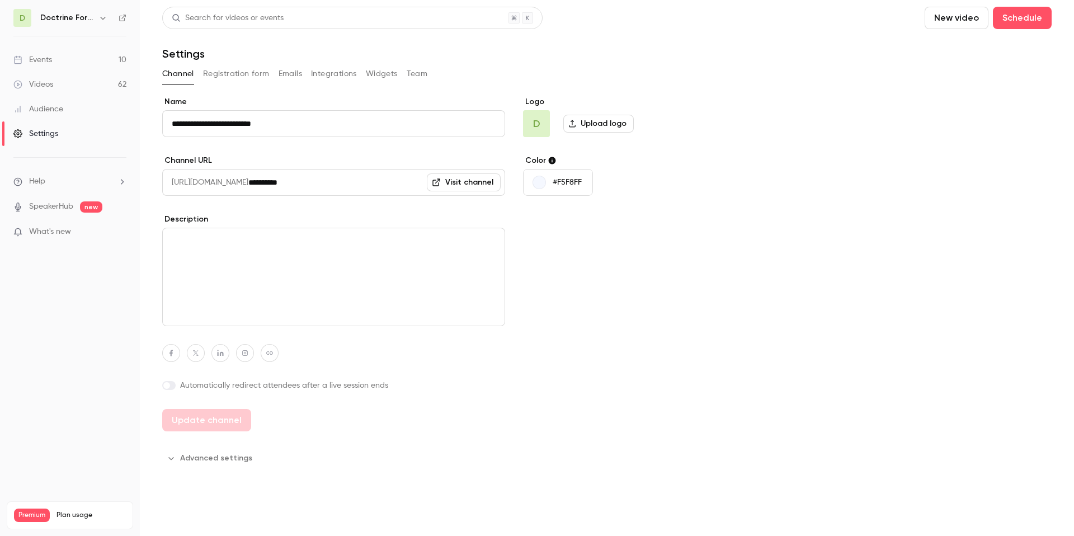
click at [316, 75] on button "Integrations" at bounding box center [334, 74] width 46 height 18
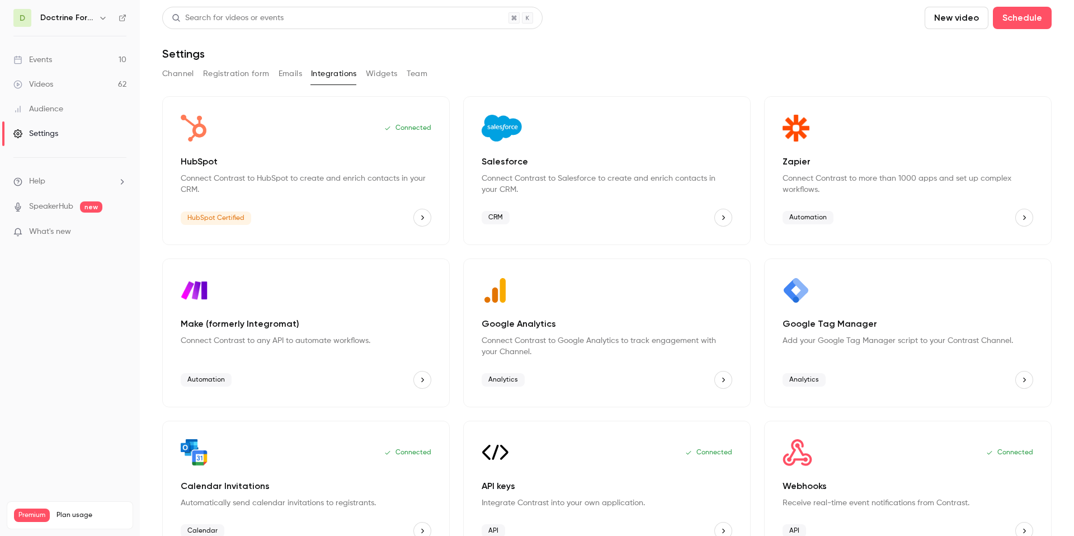
click at [385, 79] on button "Widgets" at bounding box center [382, 74] width 32 height 18
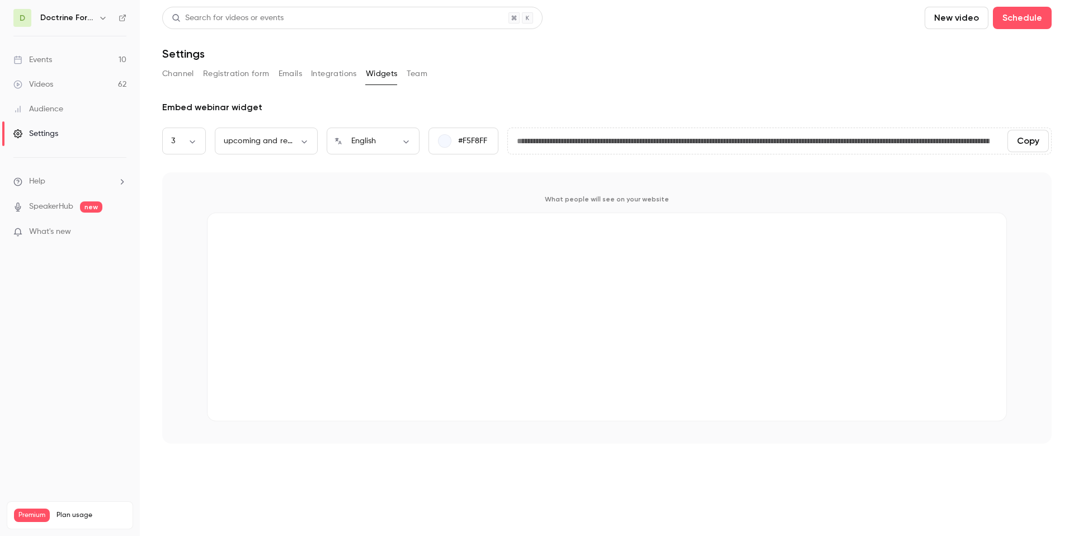
click at [415, 77] on button "Team" at bounding box center [417, 74] width 21 height 18
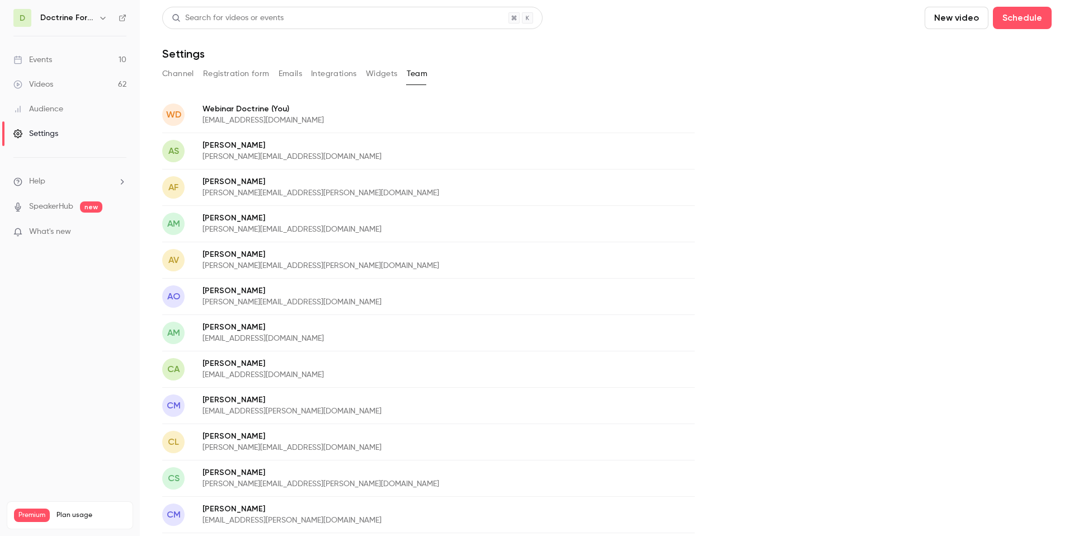
click at [415, 77] on button "Team" at bounding box center [417, 74] width 21 height 18
click at [111, 169] on ul "Help SpeakerHub new What's new" at bounding box center [70, 208] width 140 height 100
click at [102, 19] on icon "button" at bounding box center [102, 17] width 9 height 9
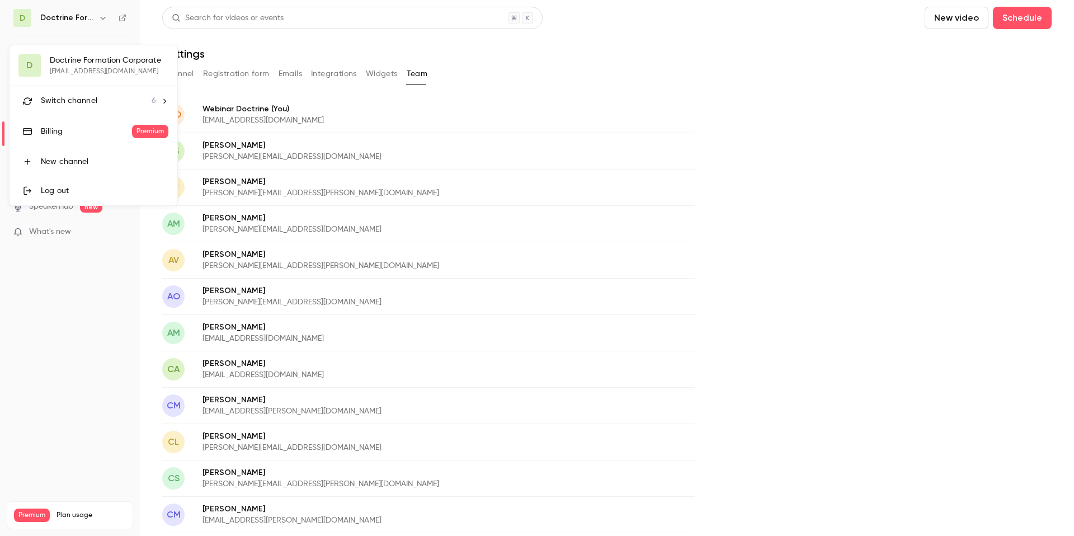
click at [107, 99] on div "Switch channel 6" at bounding box center [98, 101] width 115 height 12
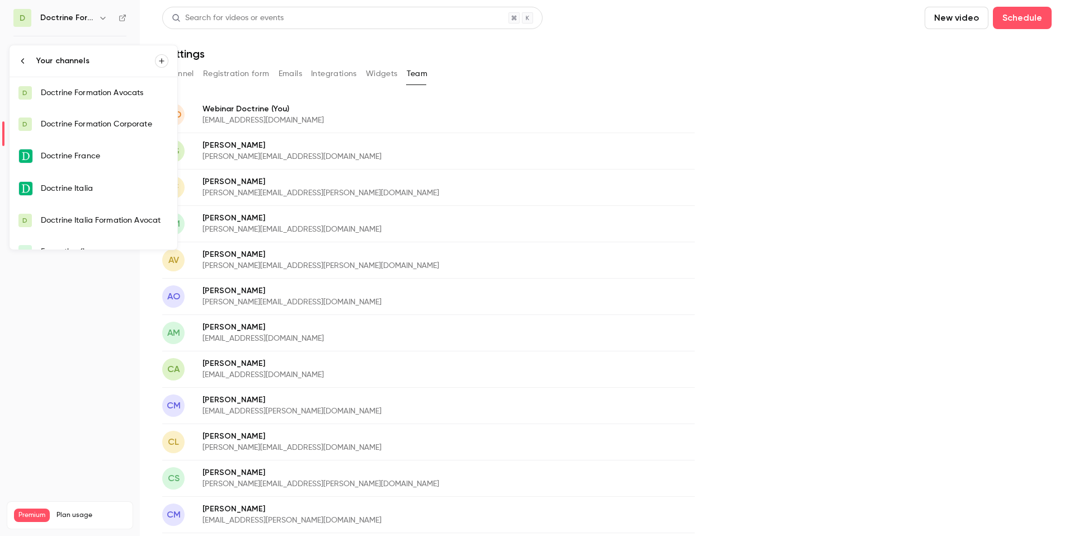
scroll to position [18, 0]
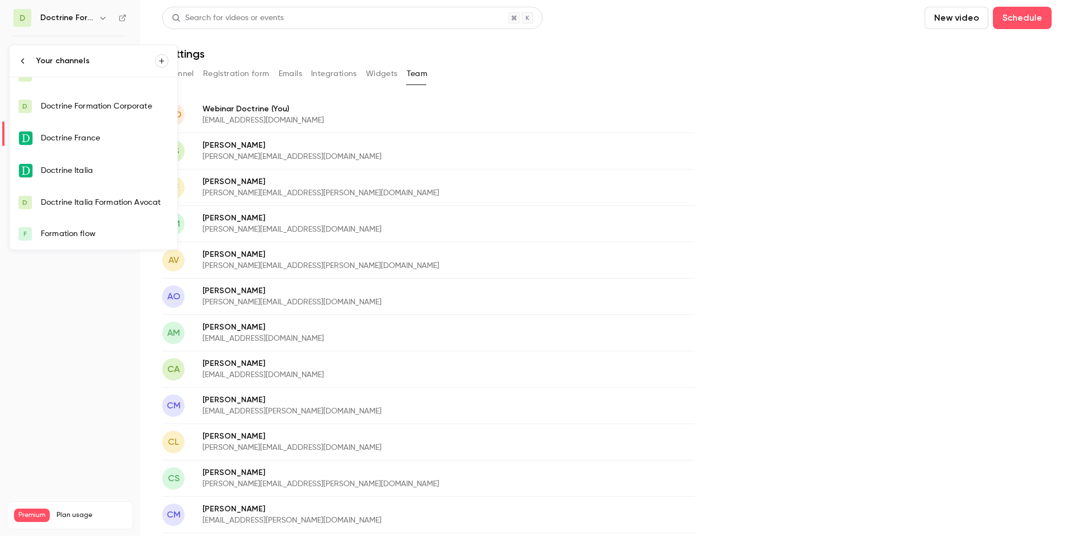
click at [92, 197] on div "Doctrine Italia Formation Avocat" at bounding box center [104, 202] width 127 height 11
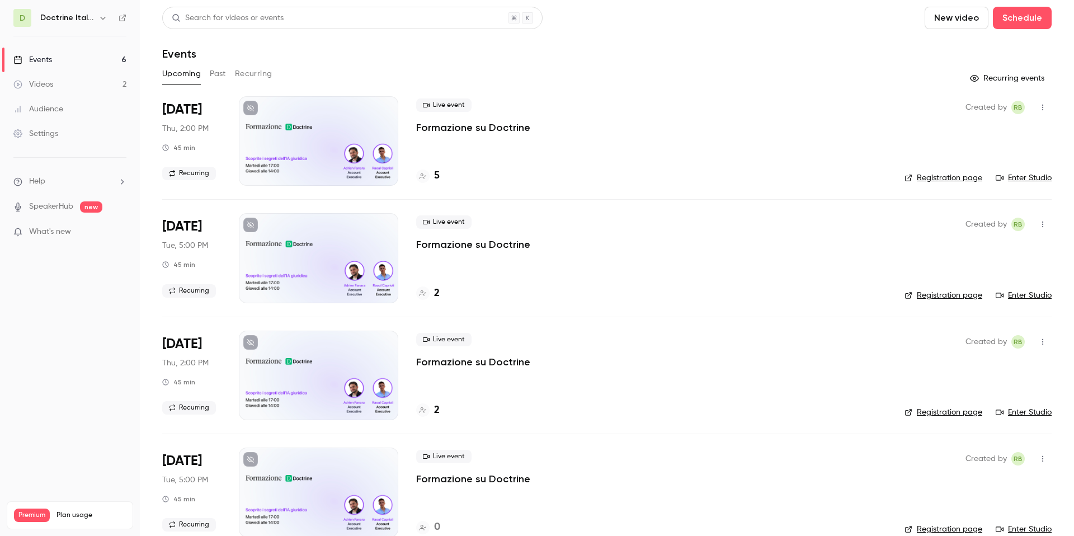
click at [44, 130] on div "Settings" at bounding box center [35, 133] width 45 height 11
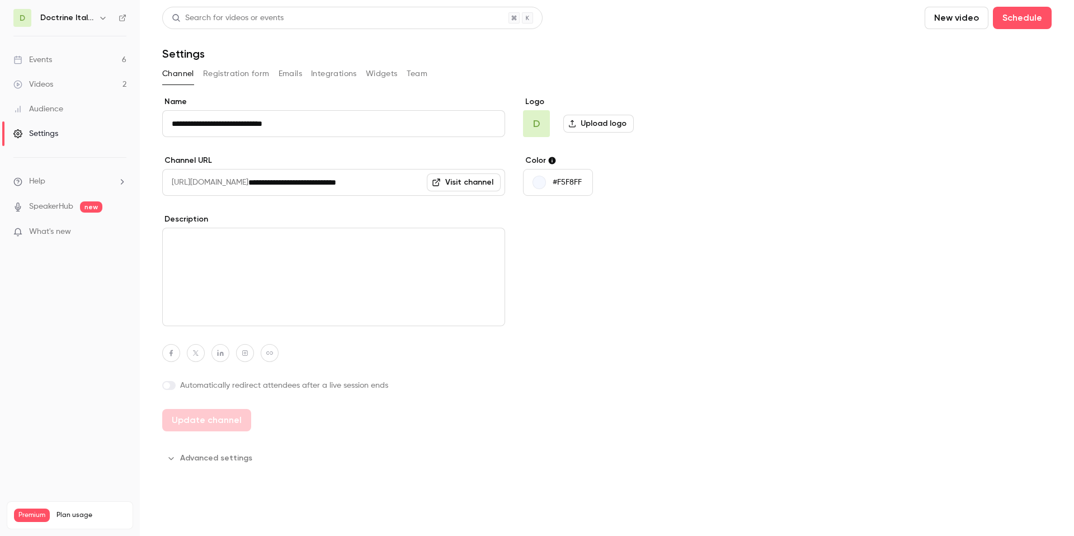
click at [329, 69] on button "Integrations" at bounding box center [334, 74] width 46 height 18
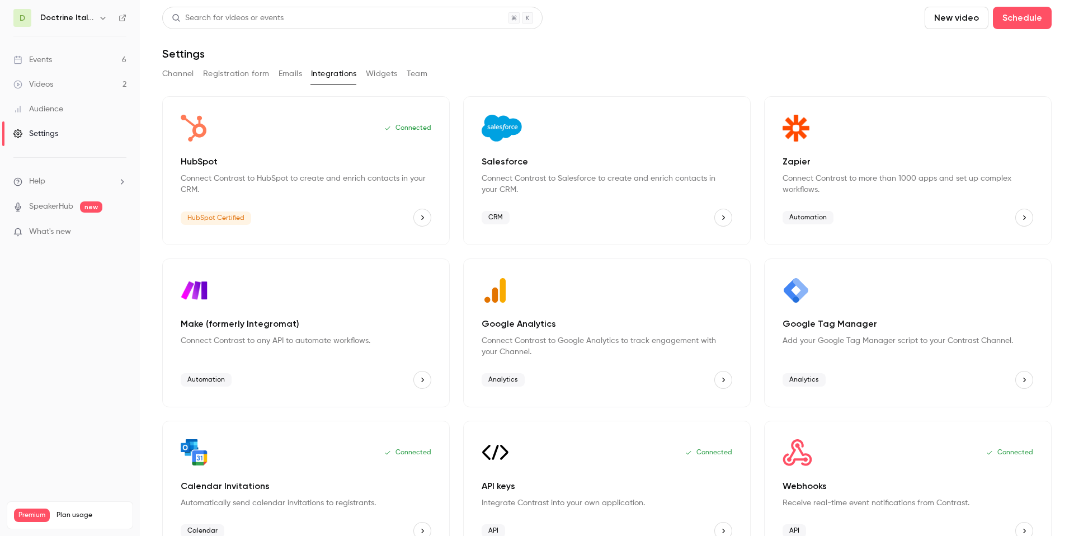
scroll to position [29, 0]
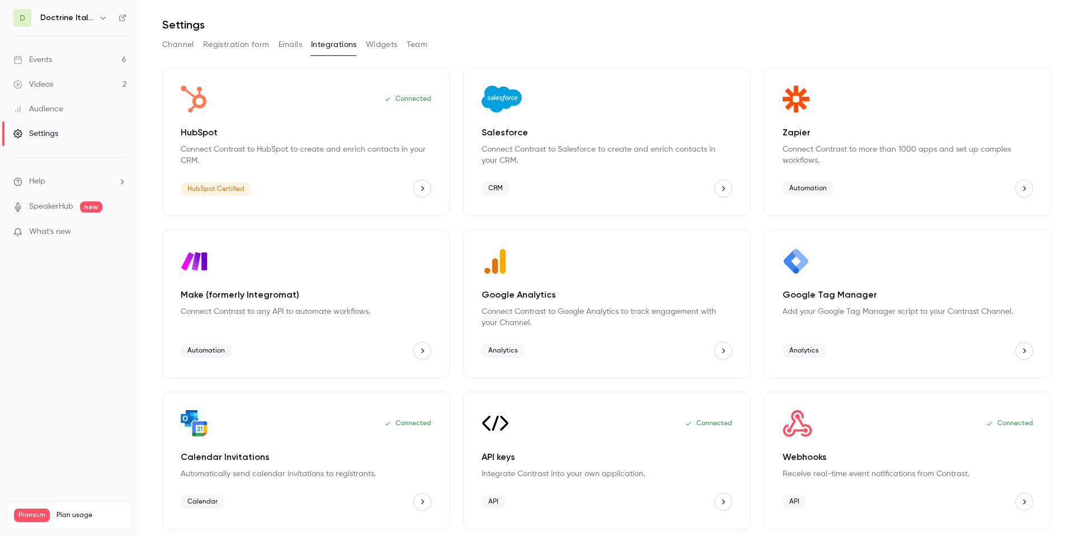
click at [1023, 499] on icon "Webhooks" at bounding box center [1024, 502] width 8 height 8
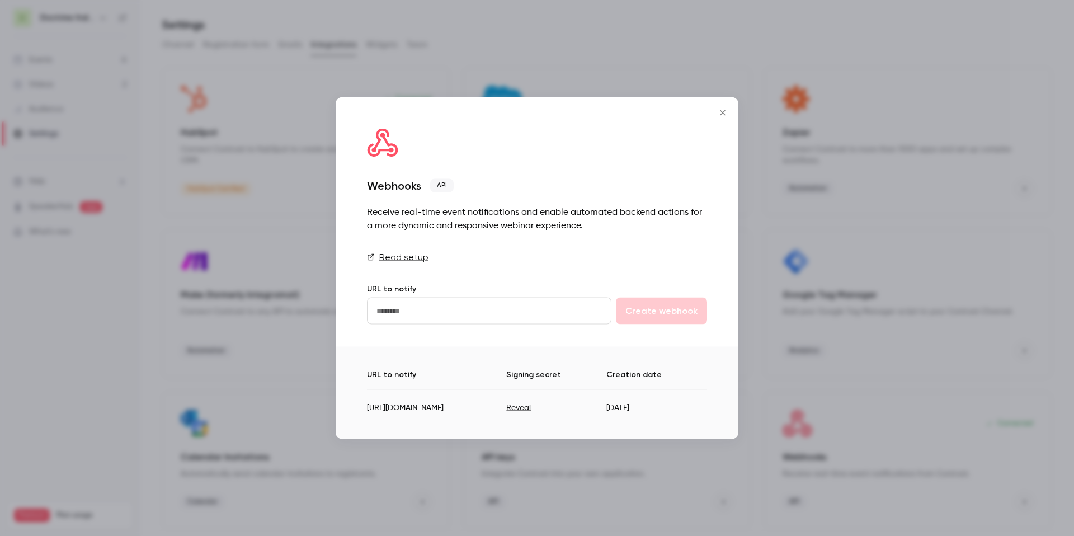
click at [504, 391] on td "[URL][DOMAIN_NAME]" at bounding box center [436, 402] width 139 height 27
click at [722, 108] on icon "Close" at bounding box center [722, 112] width 13 height 9
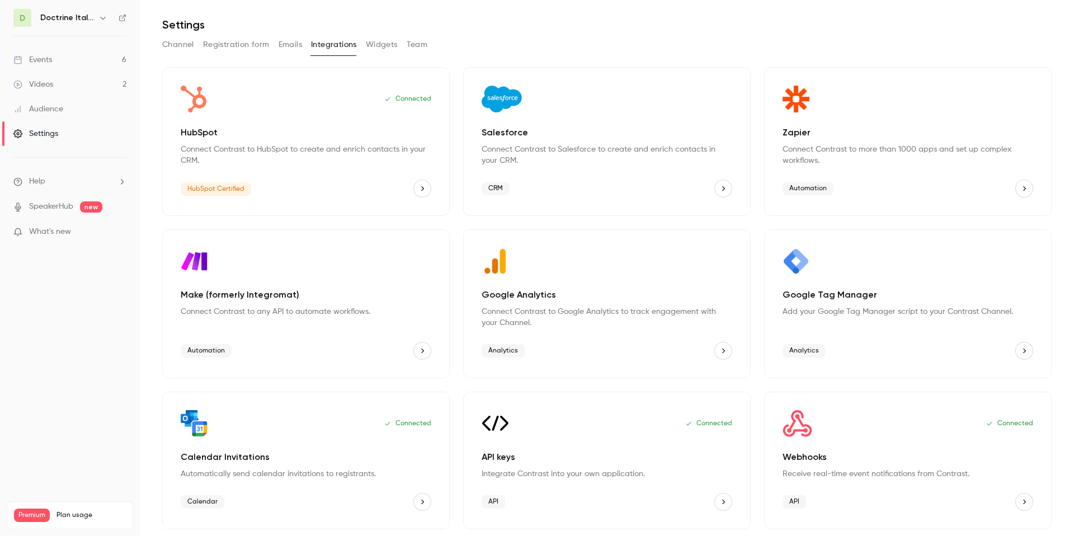
click at [1024, 500] on icon "Webhooks" at bounding box center [1024, 501] width 3 height 4
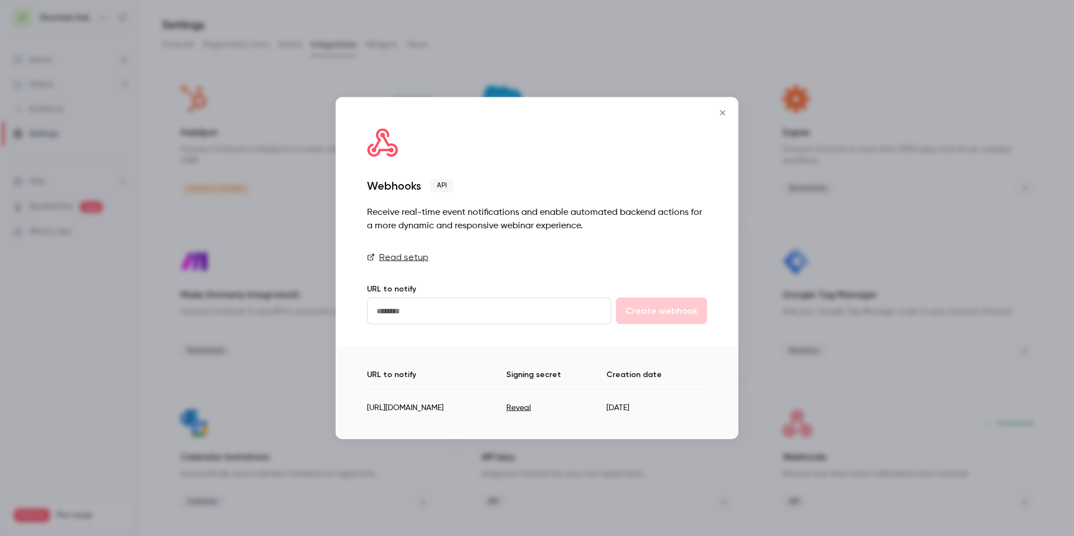
click at [719, 108] on icon "Close" at bounding box center [722, 112] width 13 height 9
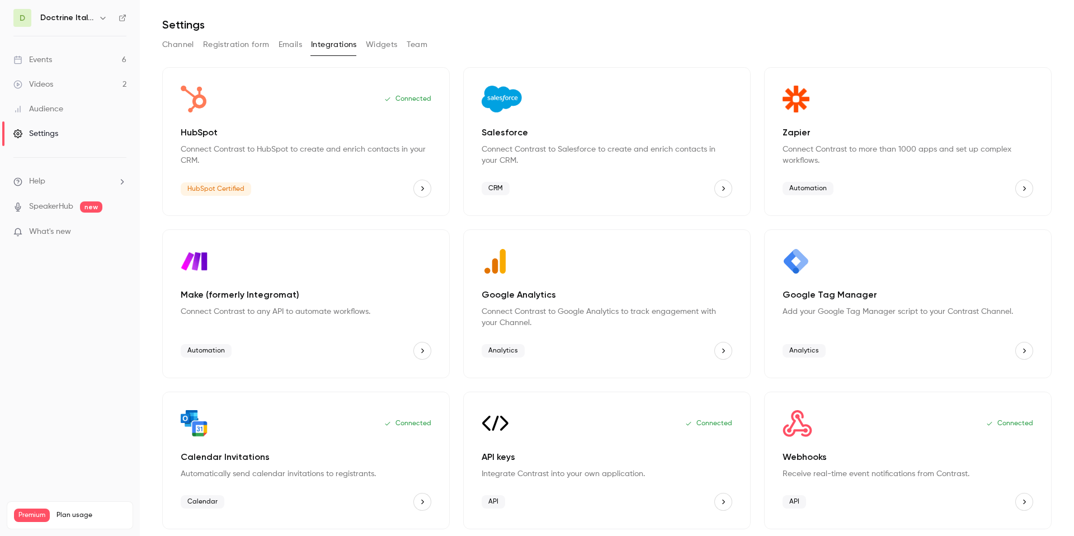
click at [101, 20] on icon "button" at bounding box center [102, 17] width 9 height 9
click at [163, 98] on icon at bounding box center [166, 101] width 8 height 8
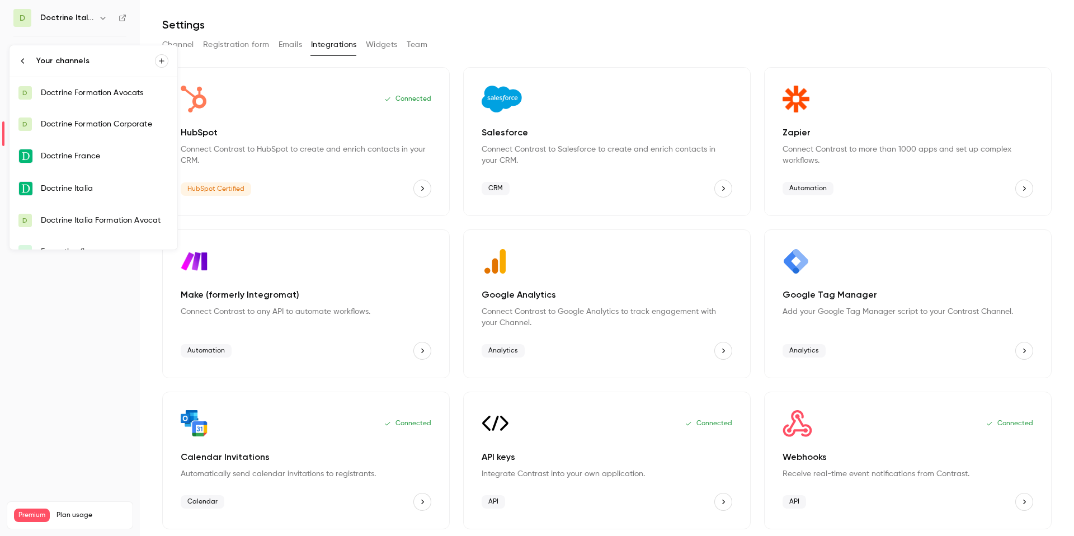
click at [106, 88] on div "Doctrine Formation Avocats" at bounding box center [104, 92] width 127 height 11
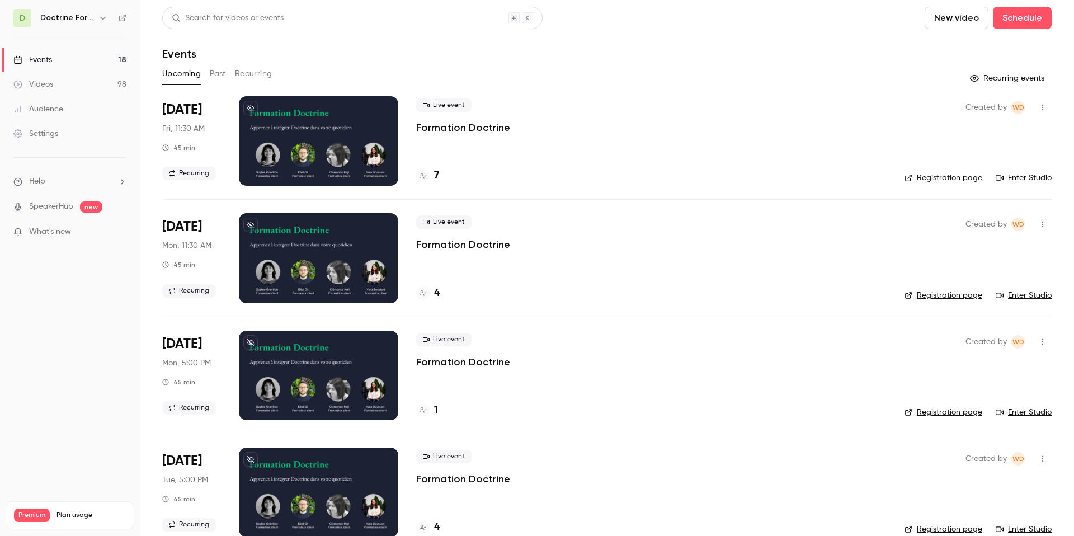
click at [57, 134] on div "Settings" at bounding box center [35, 133] width 45 height 11
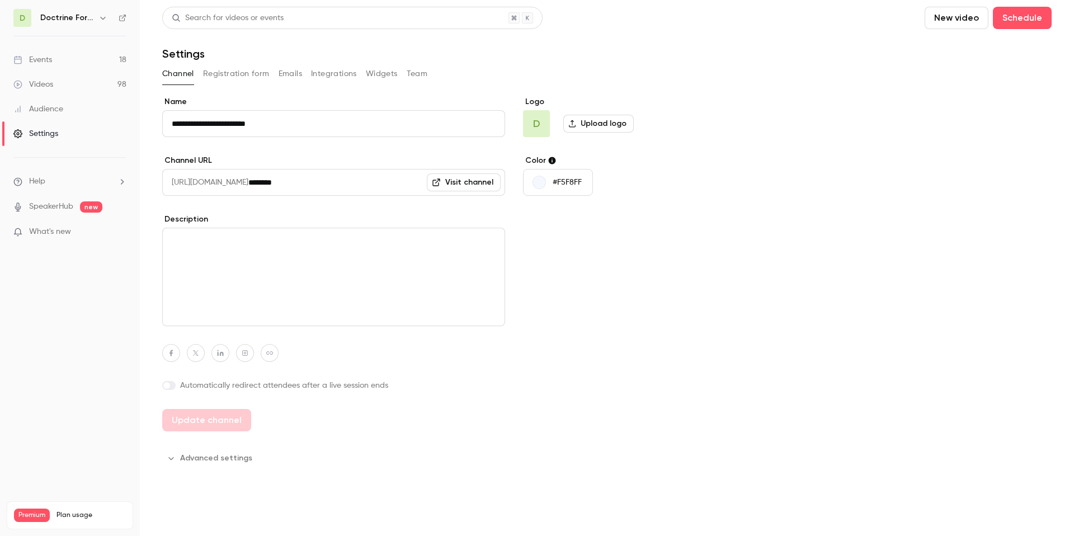
click at [330, 69] on button "Integrations" at bounding box center [334, 74] width 46 height 18
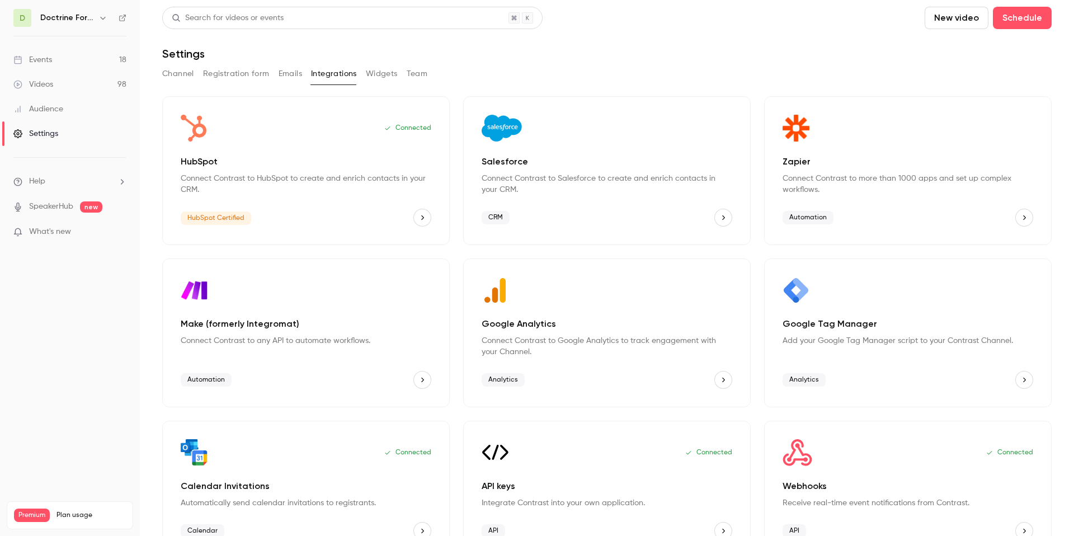
scroll to position [29, 0]
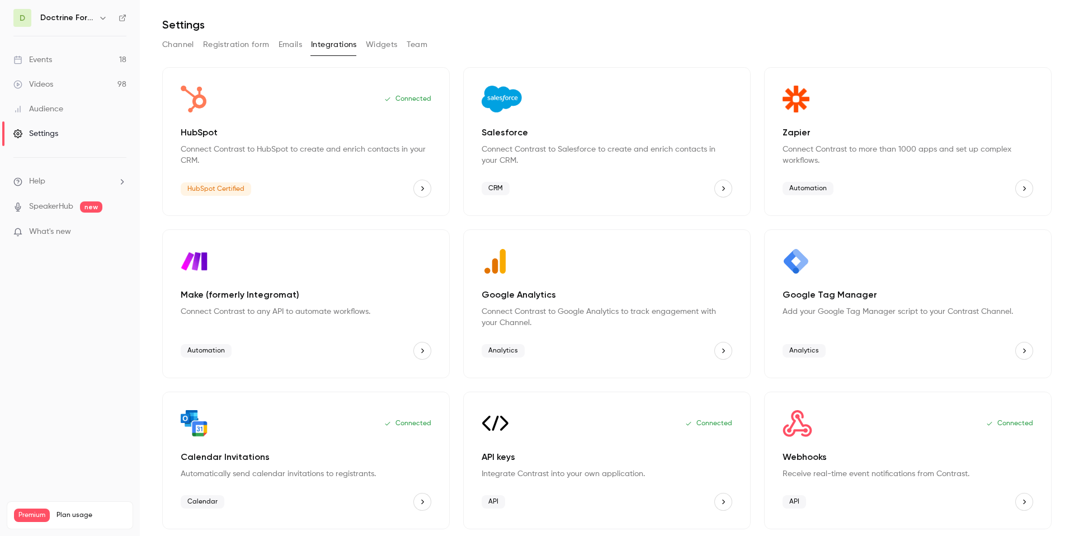
click at [659, 453] on p "API keys" at bounding box center [606, 456] width 251 height 13
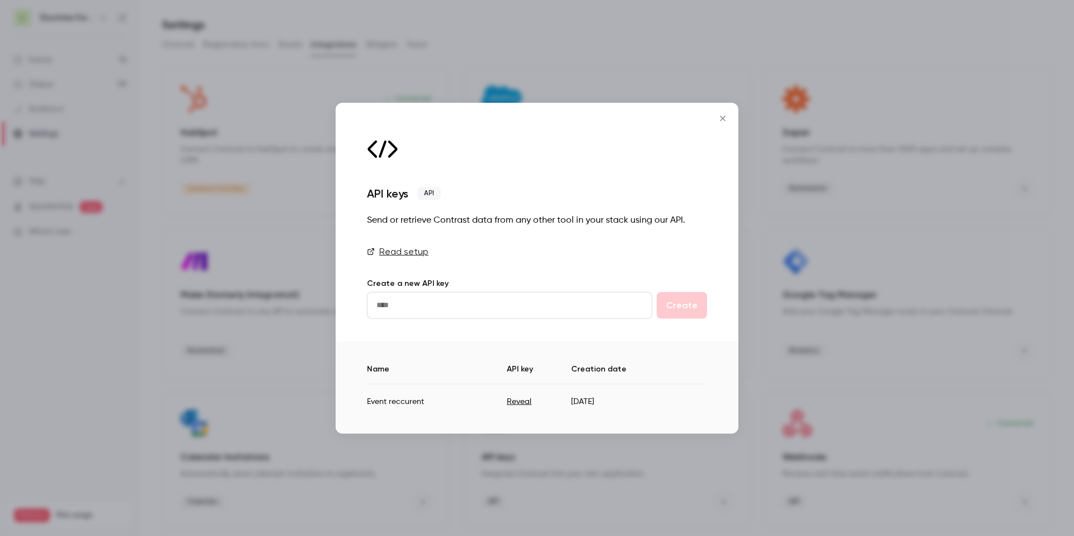
click at [721, 120] on icon "Close" at bounding box center [722, 118] width 13 height 9
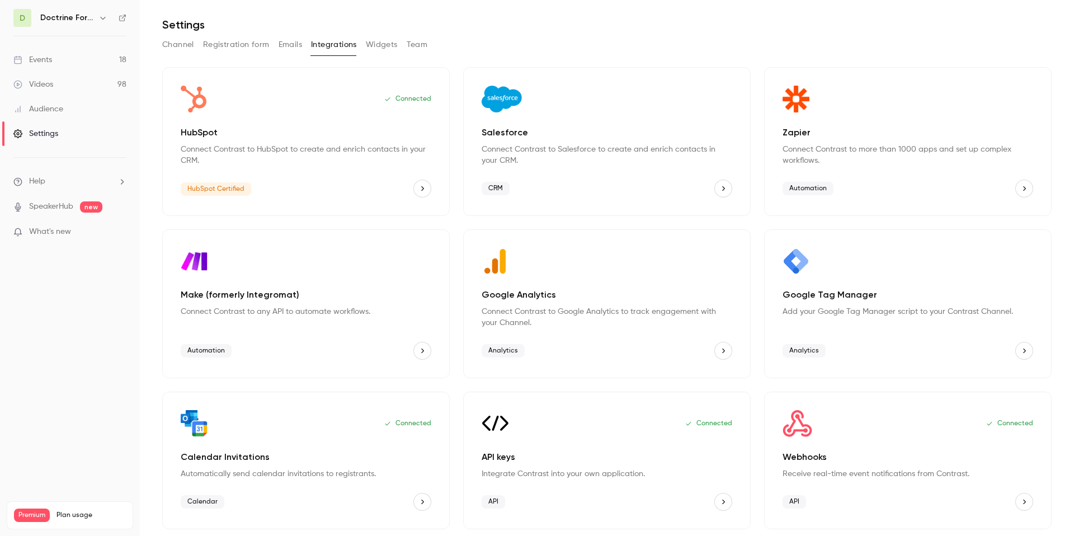
click at [853, 424] on div "Connected" at bounding box center [907, 423] width 251 height 27
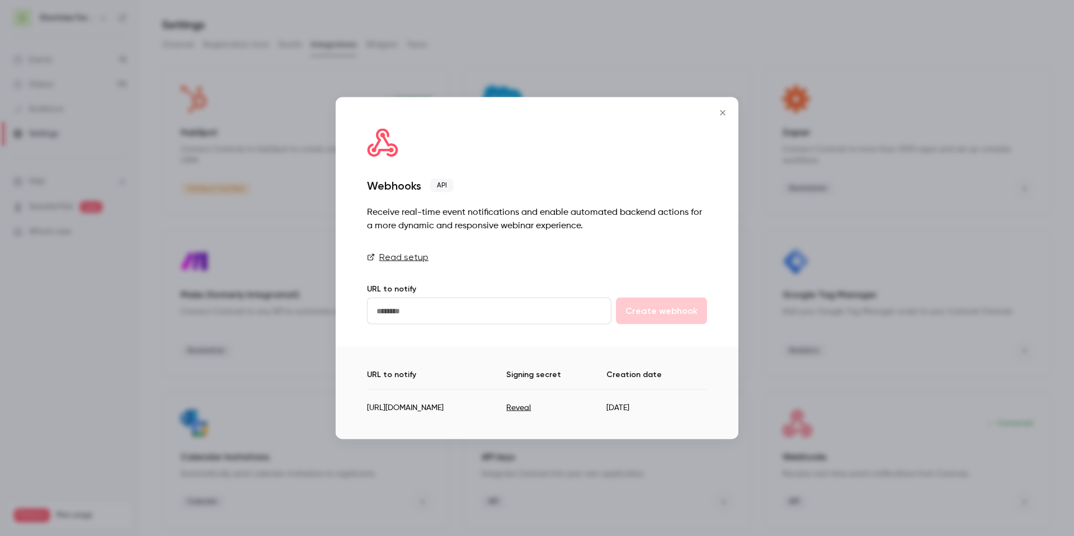
click at [504, 251] on link "Read setup" at bounding box center [537, 257] width 340 height 13
click at [725, 108] on icon "Close" at bounding box center [722, 112] width 13 height 9
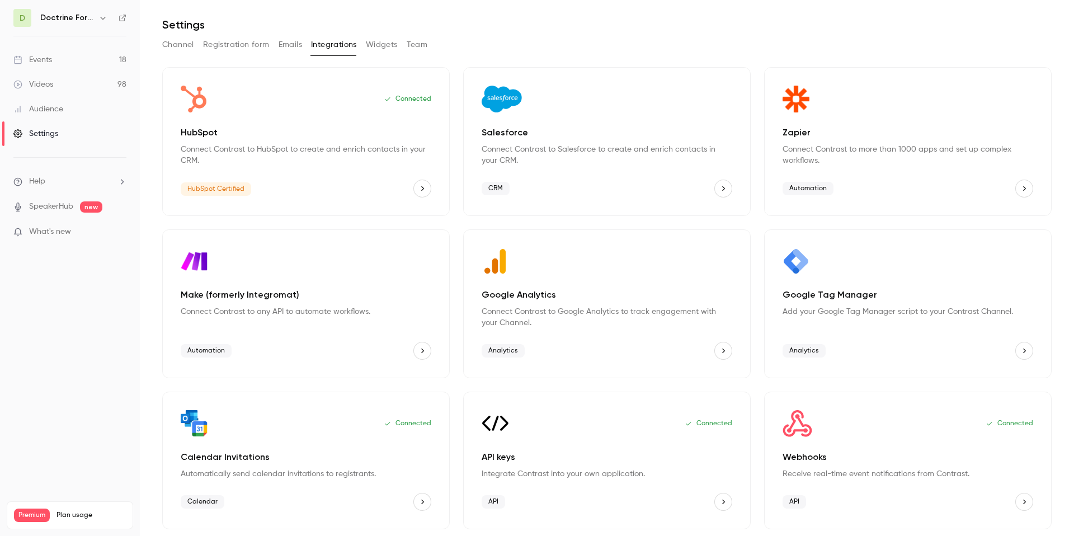
click at [43, 58] on div "Events" at bounding box center [32, 59] width 39 height 11
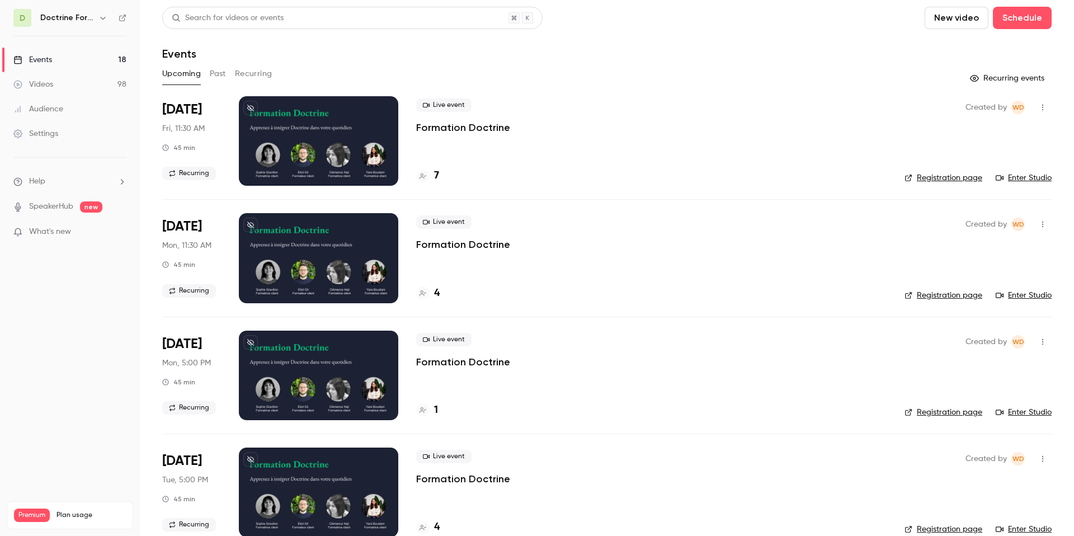
click at [49, 135] on div "Settings" at bounding box center [35, 133] width 45 height 11
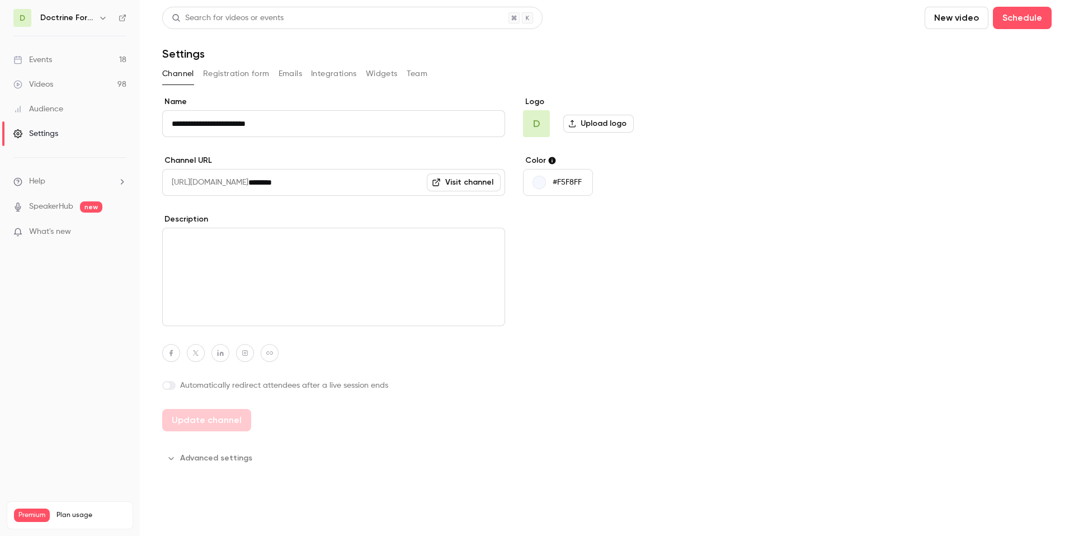
click at [87, 19] on h6 "Doctrine Formation Avocats" at bounding box center [67, 17] width 54 height 11
click at [31, 131] on div "Settings" at bounding box center [35, 133] width 45 height 11
click at [335, 73] on button "Integrations" at bounding box center [334, 74] width 46 height 18
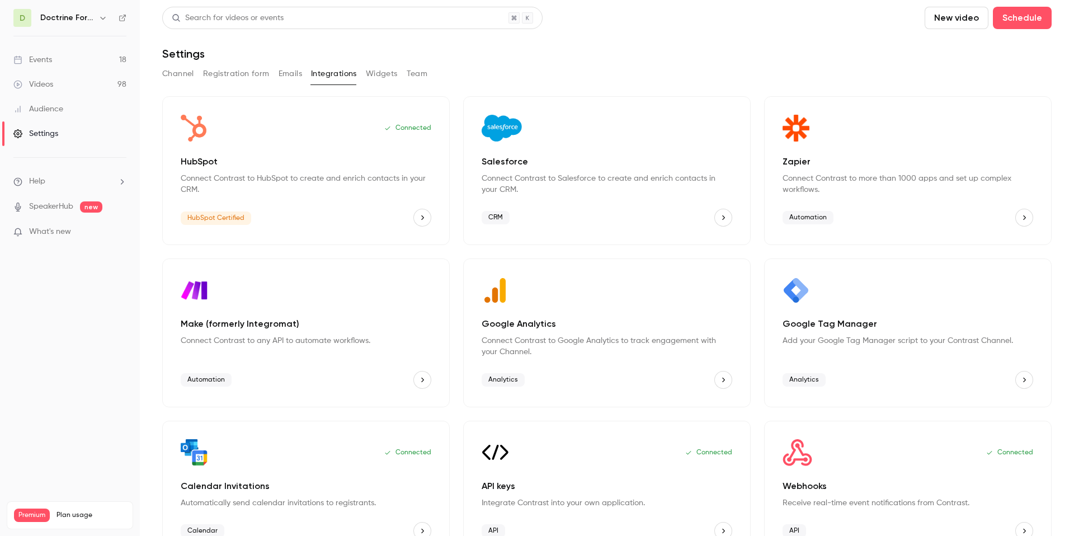
scroll to position [29, 0]
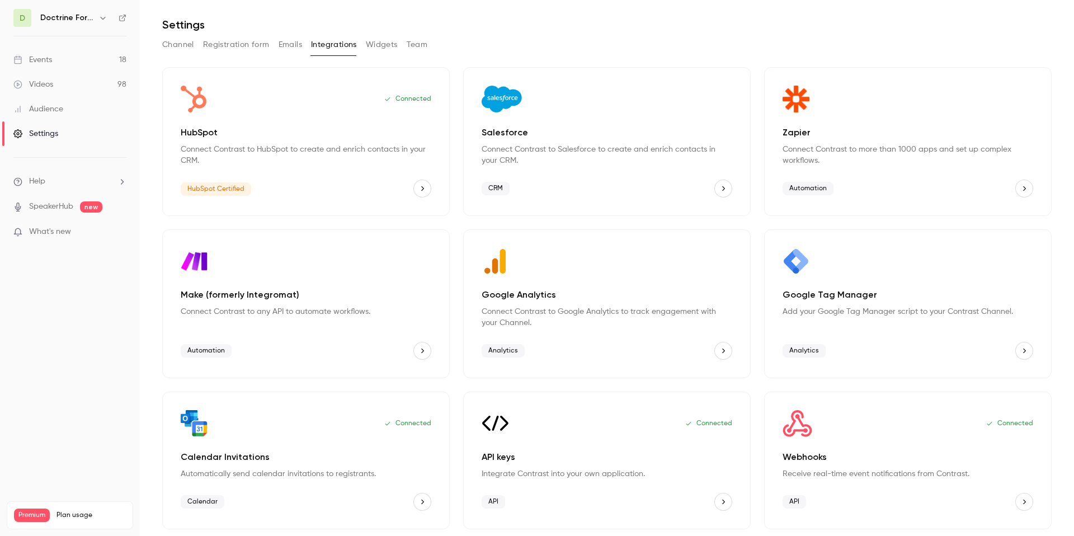
click at [904, 427] on div "Connected" at bounding box center [907, 423] width 251 height 27
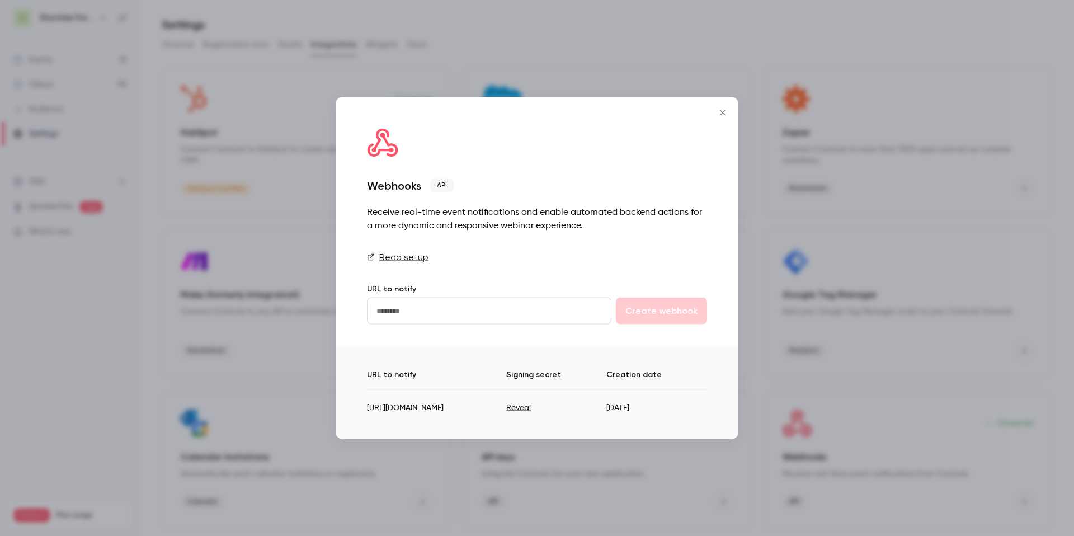
drag, startPoint x: 505, startPoint y: 424, endPoint x: 367, endPoint y: 408, distance: 139.1
click at [367, 408] on td "[URL][DOMAIN_NAME]" at bounding box center [436, 402] width 139 height 27
copy td "[URL][DOMAIN_NAME]"
drag, startPoint x: 500, startPoint y: 422, endPoint x: 364, endPoint y: 405, distance: 137.5
click at [364, 405] on div "URL to notify Signing secret Creation date [URL][DOMAIN_NAME] Reveal [DATE]" at bounding box center [537, 393] width 403 height 92
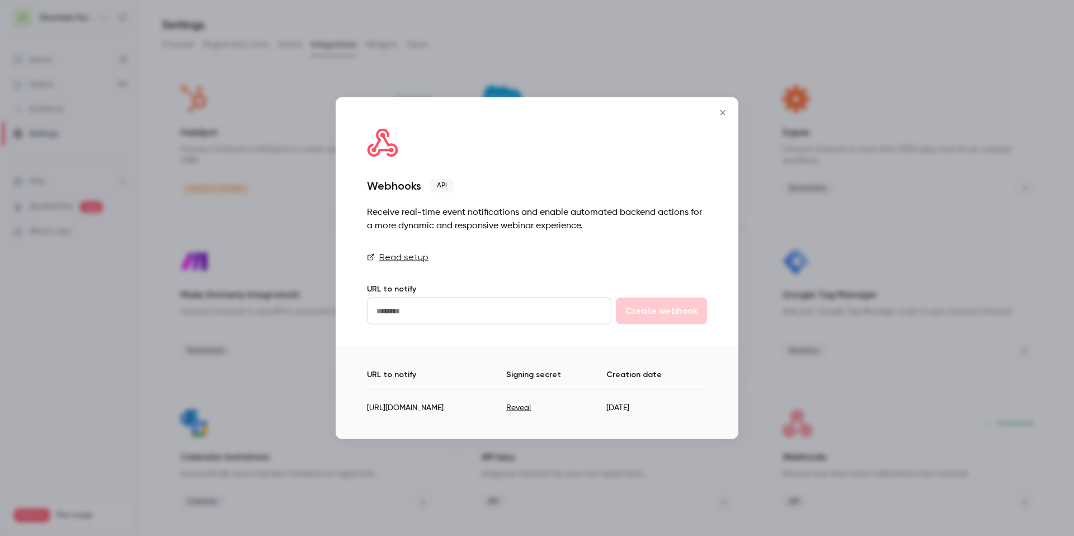
click at [364, 405] on div "URL to notify Signing secret Creation date [URL][DOMAIN_NAME] Reveal [DATE]" at bounding box center [537, 393] width 403 height 92
drag, startPoint x: 364, startPoint y: 405, endPoint x: 501, endPoint y: 416, distance: 137.4
click at [501, 416] on div "URL to notify Signing secret Creation date [URL][DOMAIN_NAME] Reveal [DATE]" at bounding box center [537, 393] width 403 height 92
click at [501, 416] on td "[URL][DOMAIN_NAME]" at bounding box center [436, 402] width 139 height 27
drag, startPoint x: 500, startPoint y: 419, endPoint x: 358, endPoint y: 399, distance: 143.4
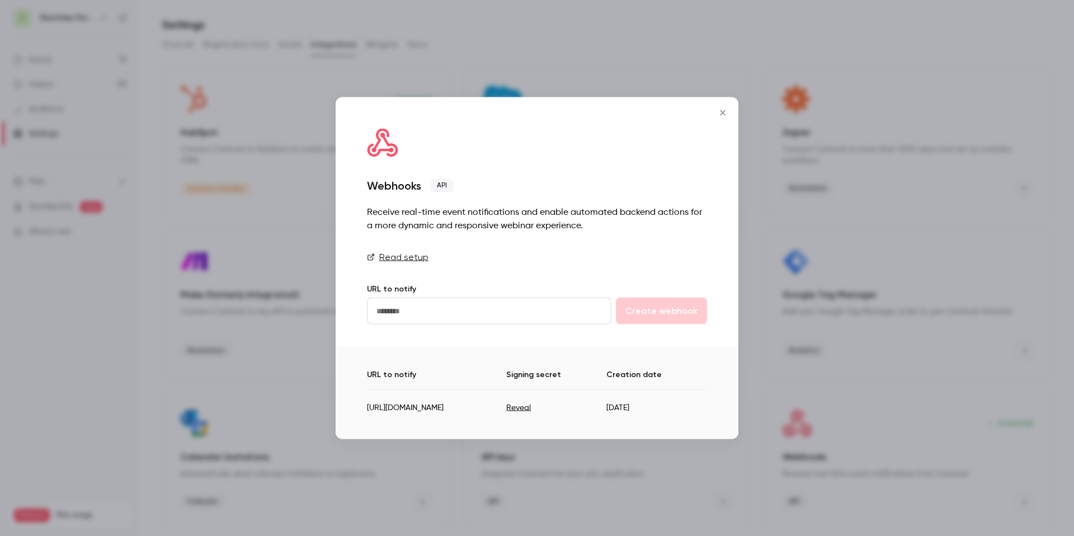
click at [358, 399] on div "URL to notify Signing secret Creation date [URL][DOMAIN_NAME] Reveal [DATE]" at bounding box center [537, 393] width 403 height 92
click at [360, 399] on div "URL to notify Signing secret Creation date [URL][DOMAIN_NAME] Reveal [DATE]" at bounding box center [537, 393] width 403 height 92
drag, startPoint x: 360, startPoint y: 399, endPoint x: 490, endPoint y: 425, distance: 133.5
click at [490, 425] on div "URL to notify Signing secret Creation date [URL][DOMAIN_NAME] Reveal [DATE]" at bounding box center [537, 393] width 403 height 92
click at [490, 417] on td "[URL][DOMAIN_NAME]" at bounding box center [436, 402] width 139 height 27
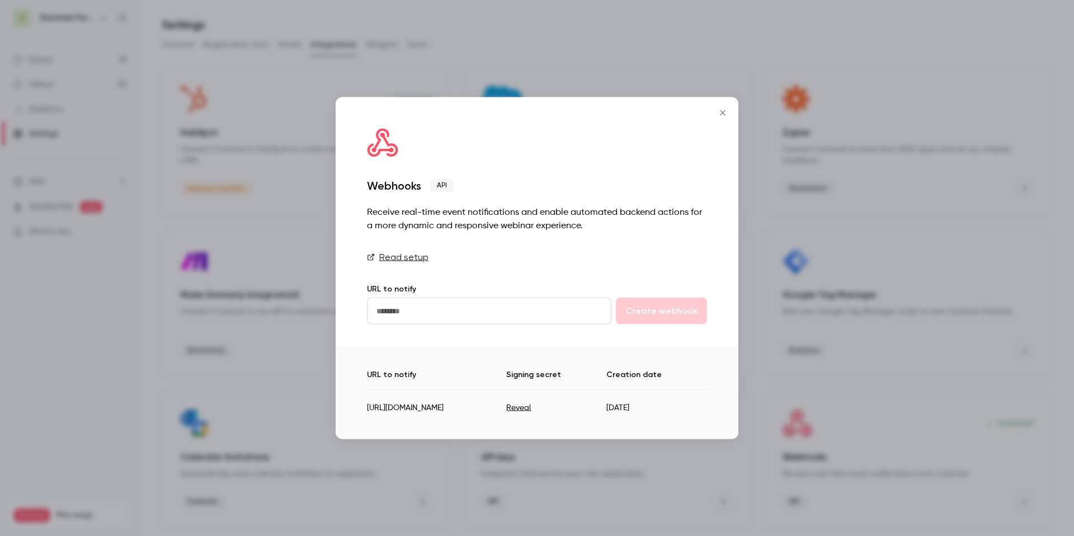
click at [493, 416] on td "[URL][DOMAIN_NAME]" at bounding box center [436, 402] width 139 height 27
drag, startPoint x: 459, startPoint y: 418, endPoint x: 366, endPoint y: 409, distance: 92.7
click at [367, 409] on td "[URL][DOMAIN_NAME]" at bounding box center [436, 402] width 139 height 27
copy td "[URL][DOMAIN_NAME]"
click at [202, 104] on div at bounding box center [537, 268] width 1074 height 536
